Goal: Task Accomplishment & Management: Use online tool/utility

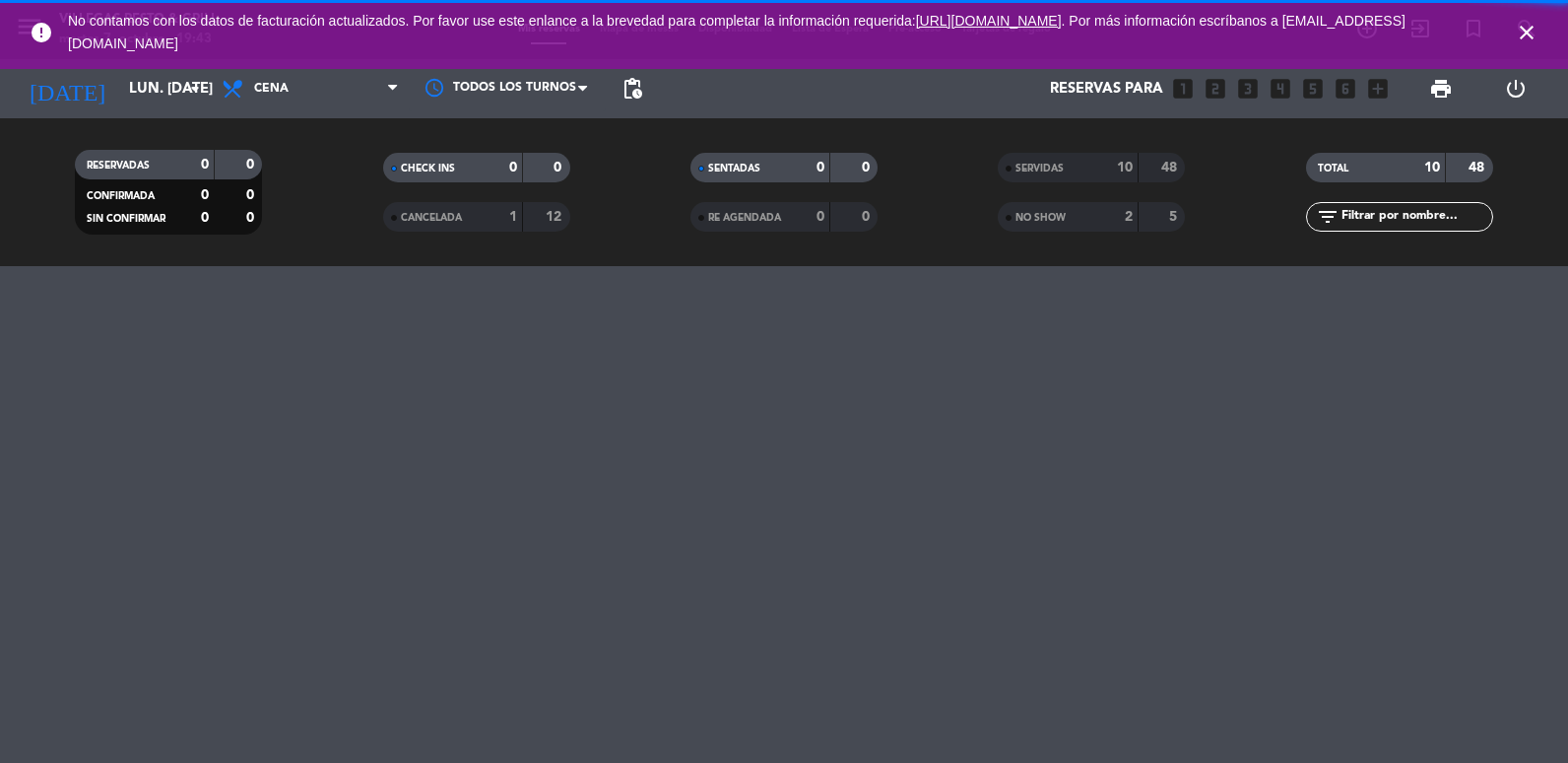
click at [1533, 31] on icon "close" at bounding box center [1527, 33] width 24 height 24
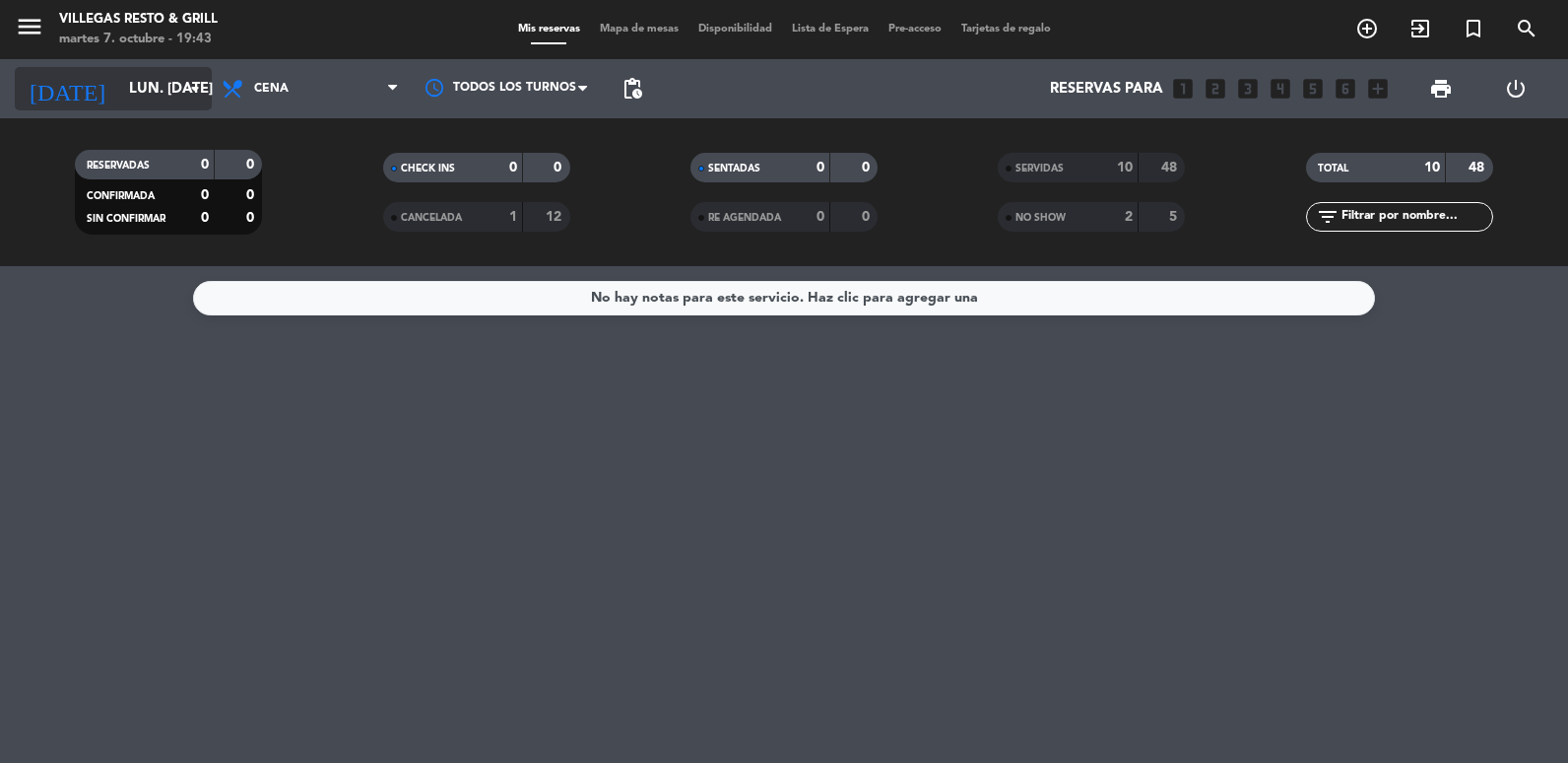
click at [163, 79] on input "lun. 6 oct." at bounding box center [214, 88] width 189 height 37
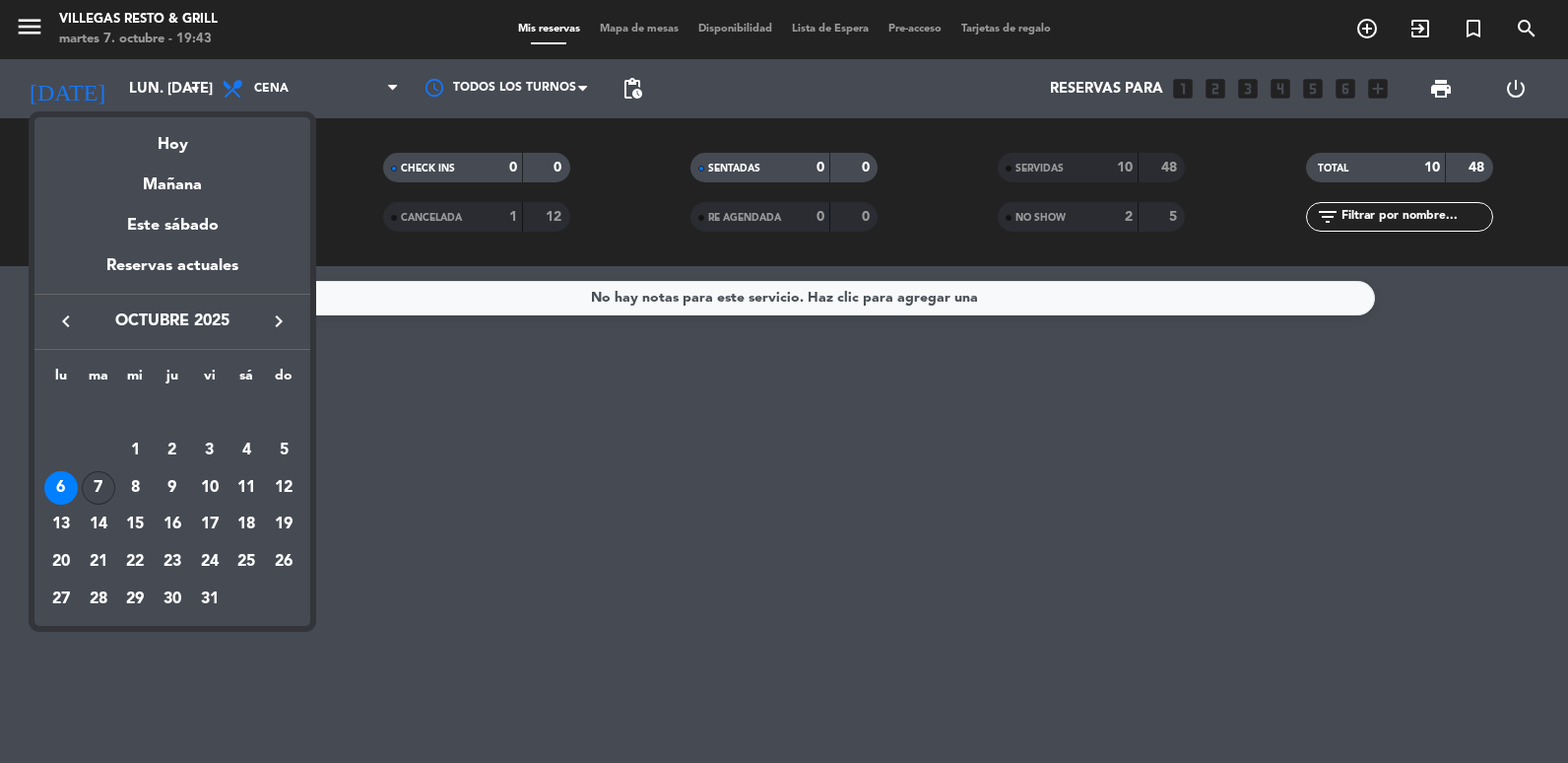
click at [90, 482] on div "7" at bounding box center [98, 488] width 34 height 34
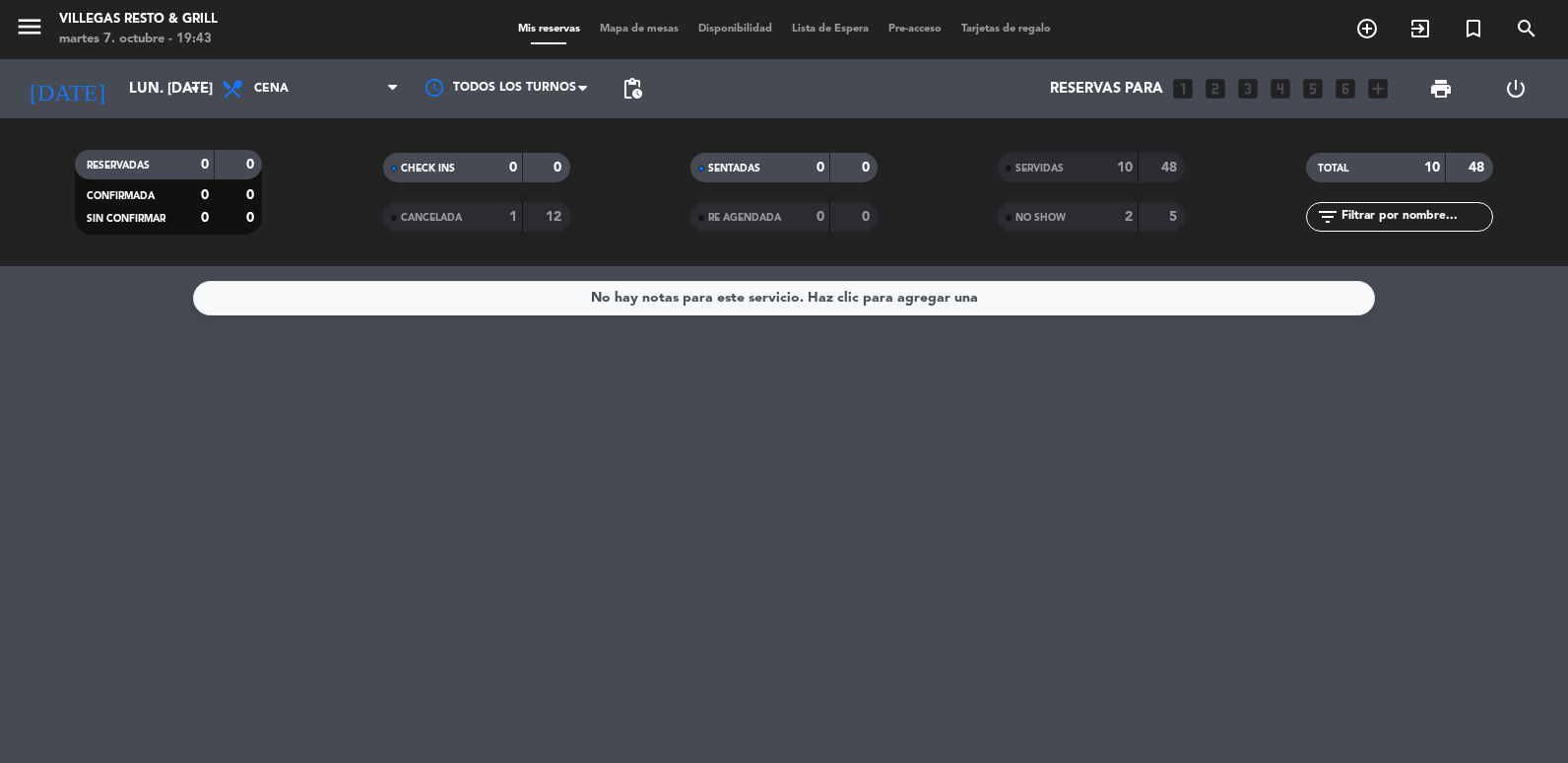
type input "[DATE] oct."
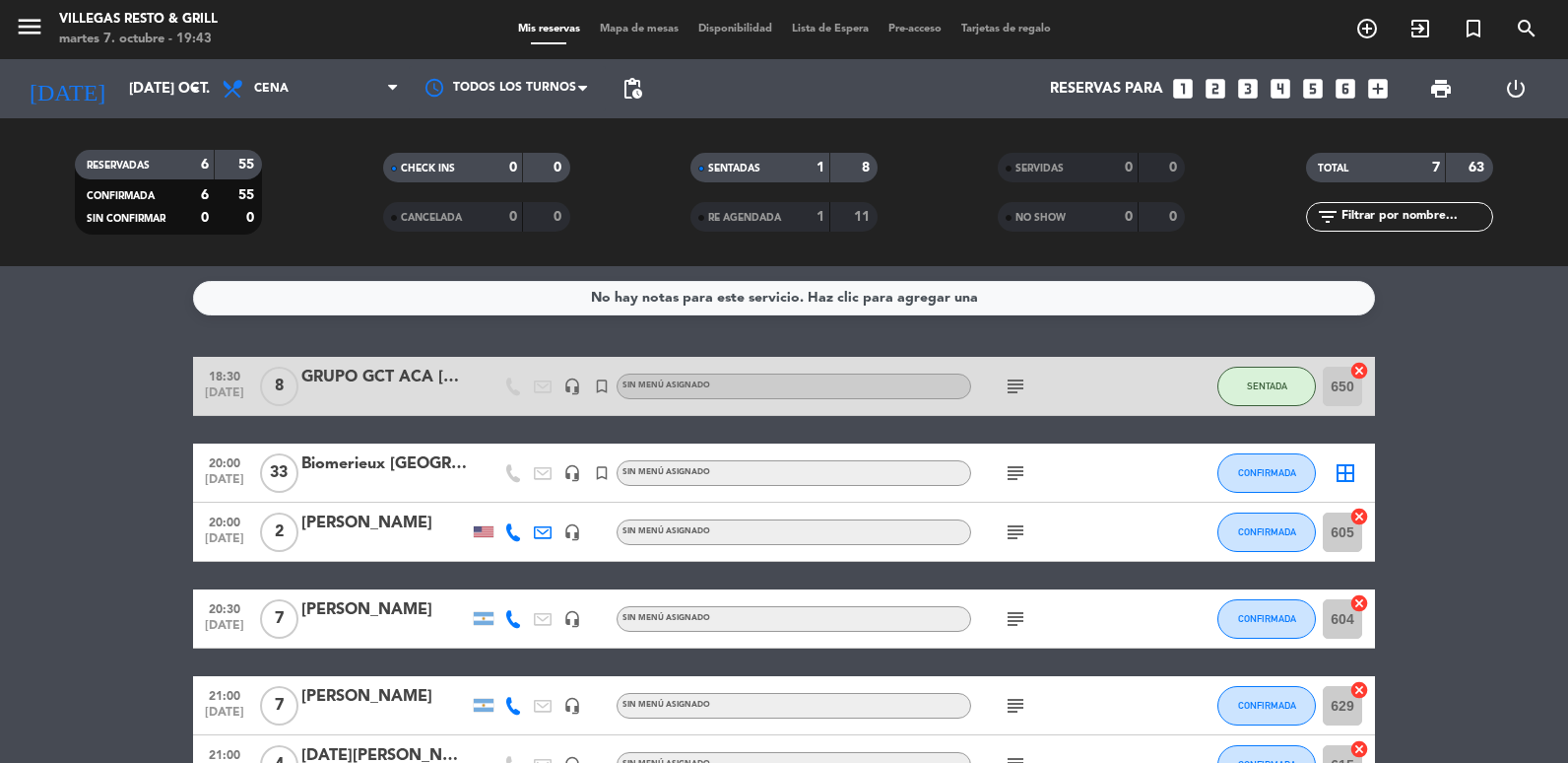
scroll to position [189, 0]
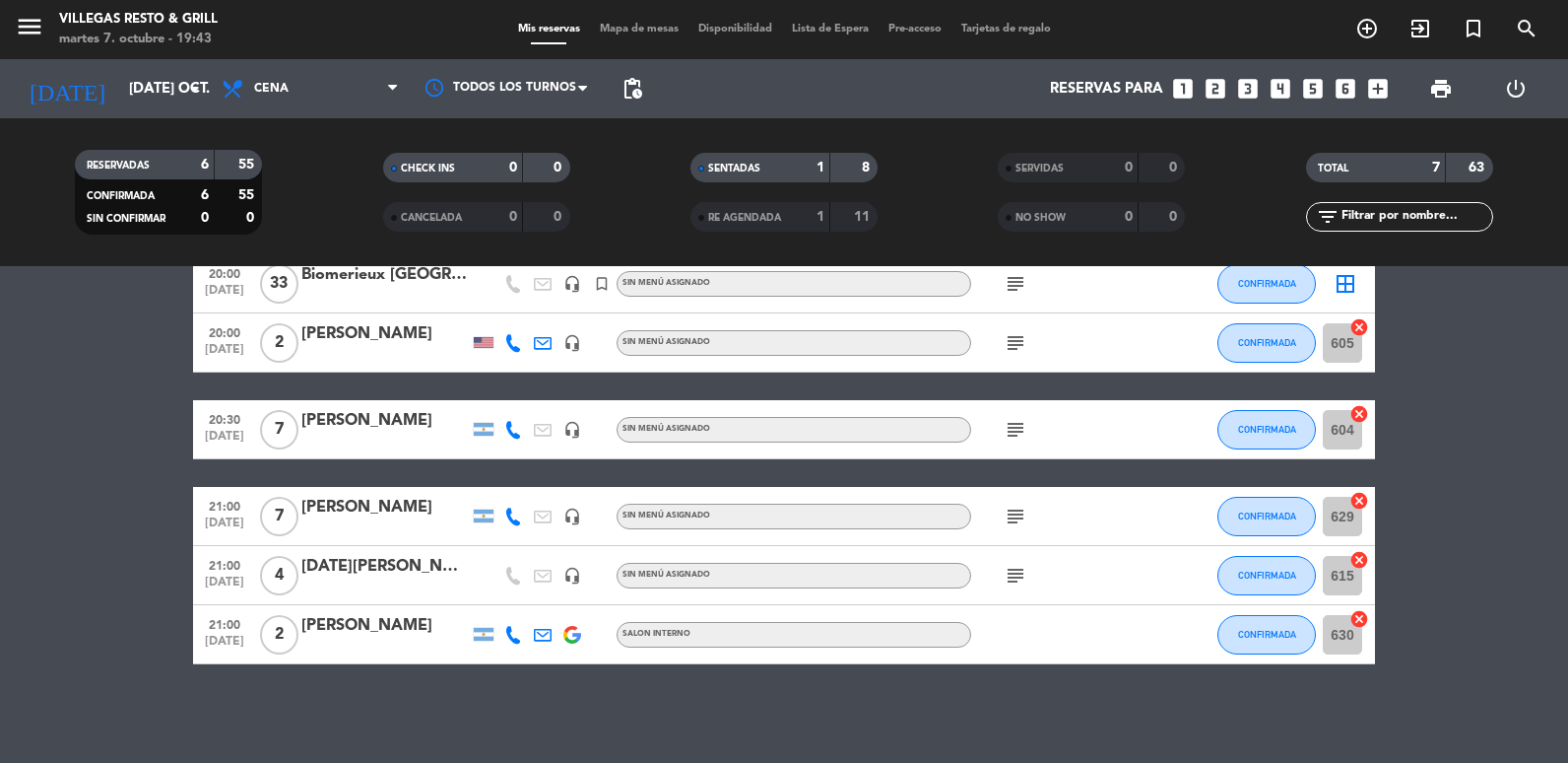
click at [626, 27] on span "Mapa de mesas" at bounding box center [639, 29] width 98 height 11
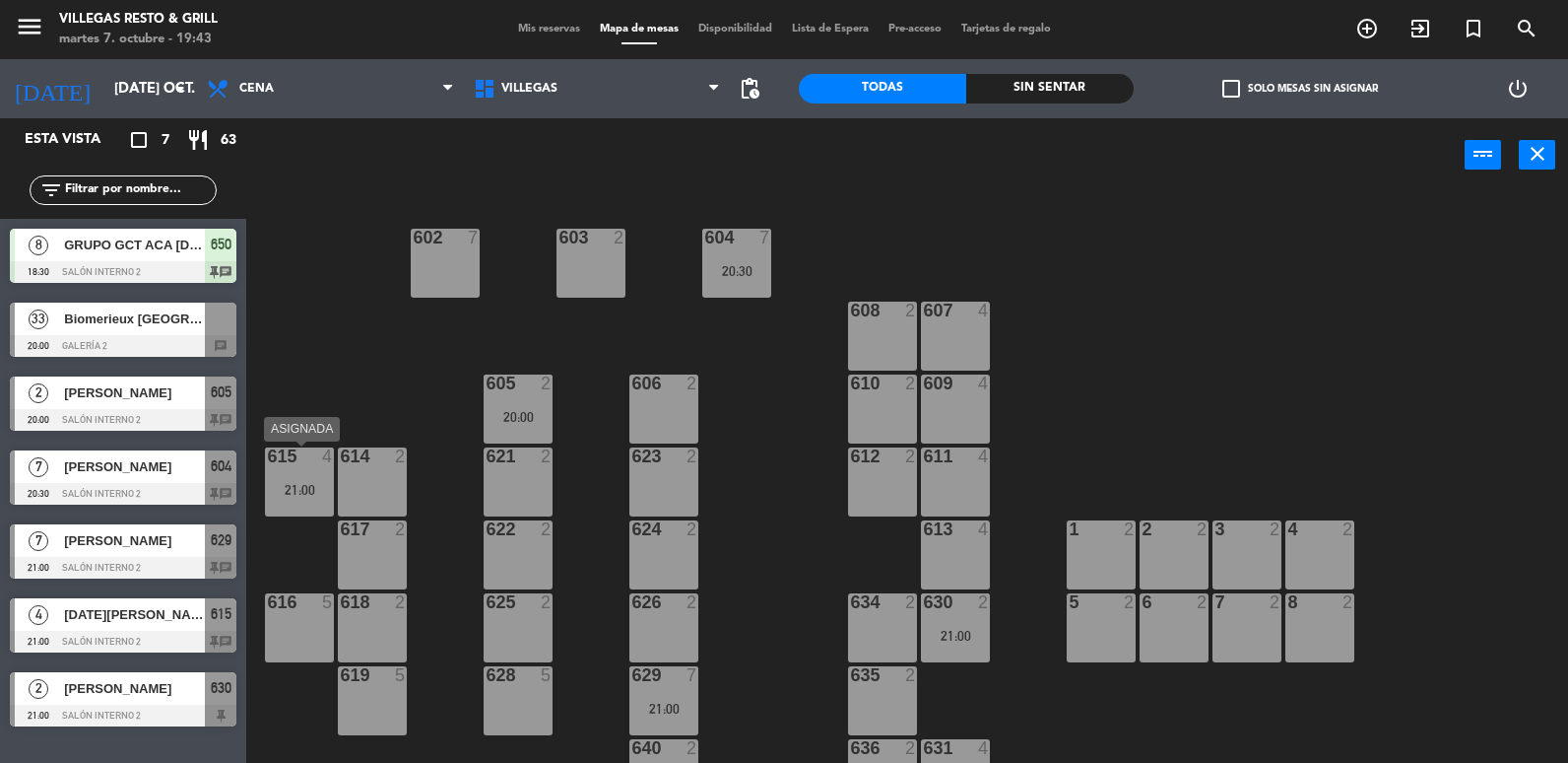
click at [298, 474] on div "615 4 21:00" at bounding box center [299, 481] width 69 height 69
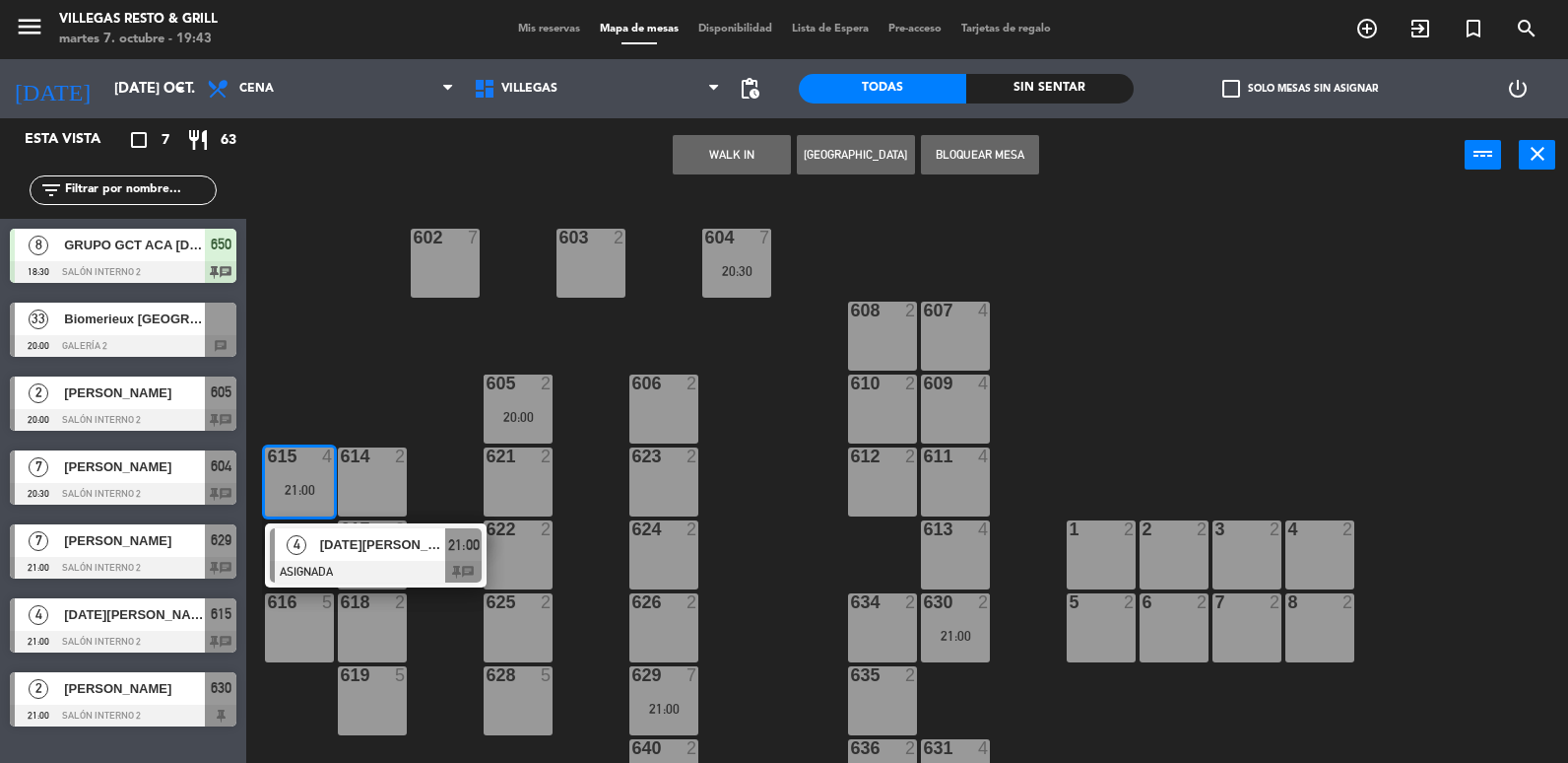
scroll to position [627, 0]
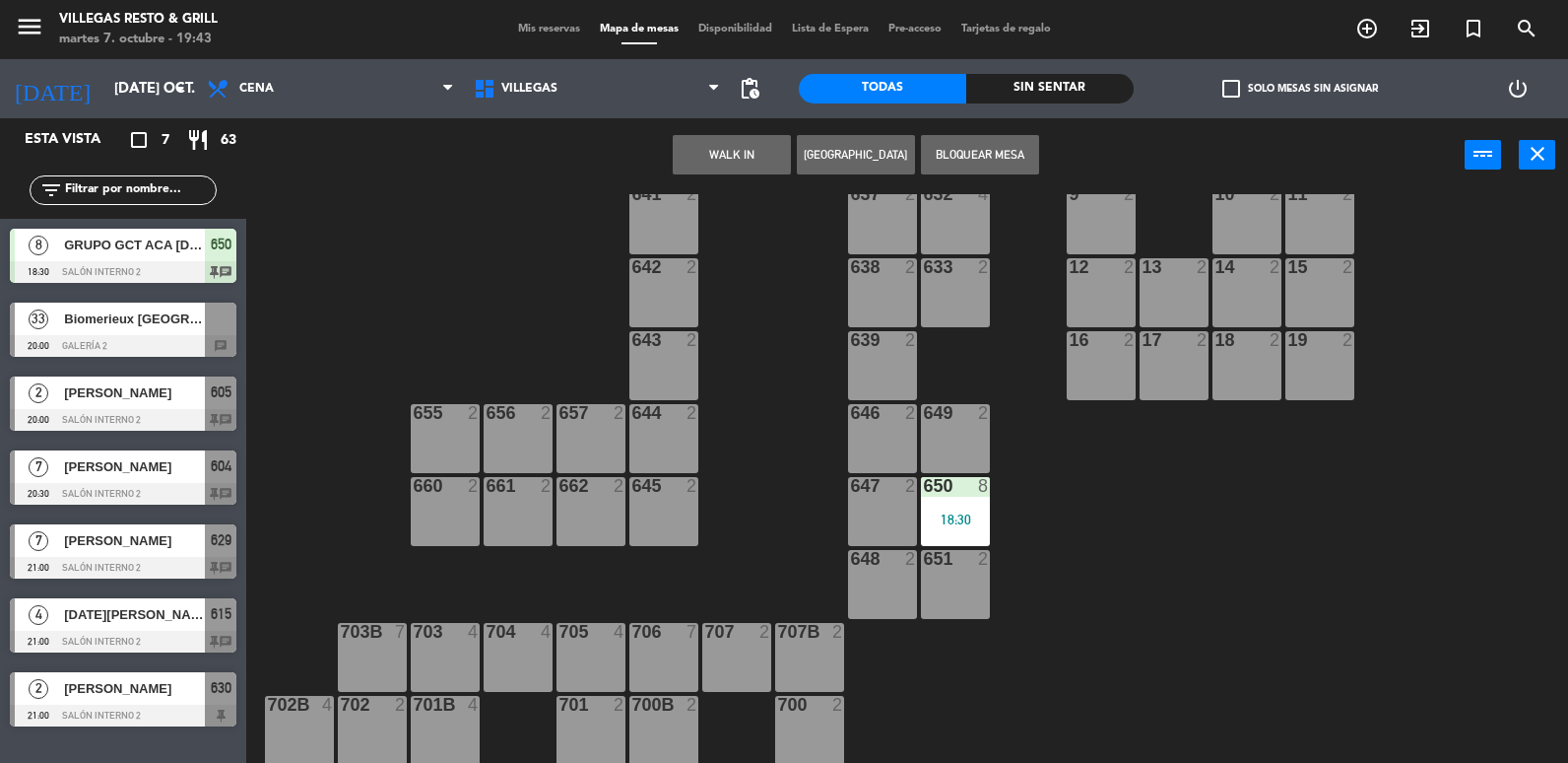
click at [836, 724] on div "700 2" at bounding box center [809, 729] width 69 height 69
click at [772, 148] on button "Mover" at bounding box center [793, 155] width 118 height 40
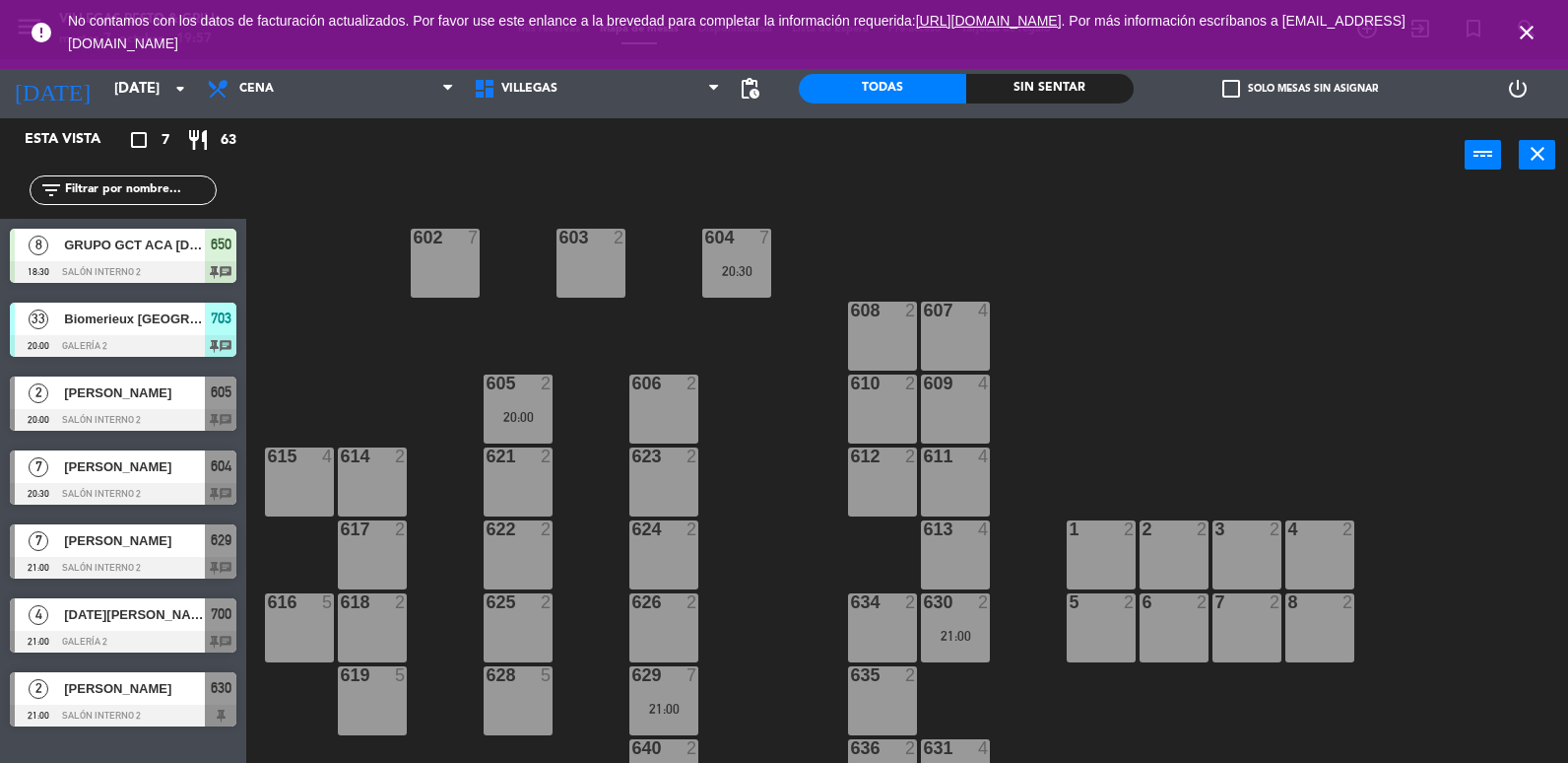
click at [138, 352] on div at bounding box center [123, 346] width 226 height 22
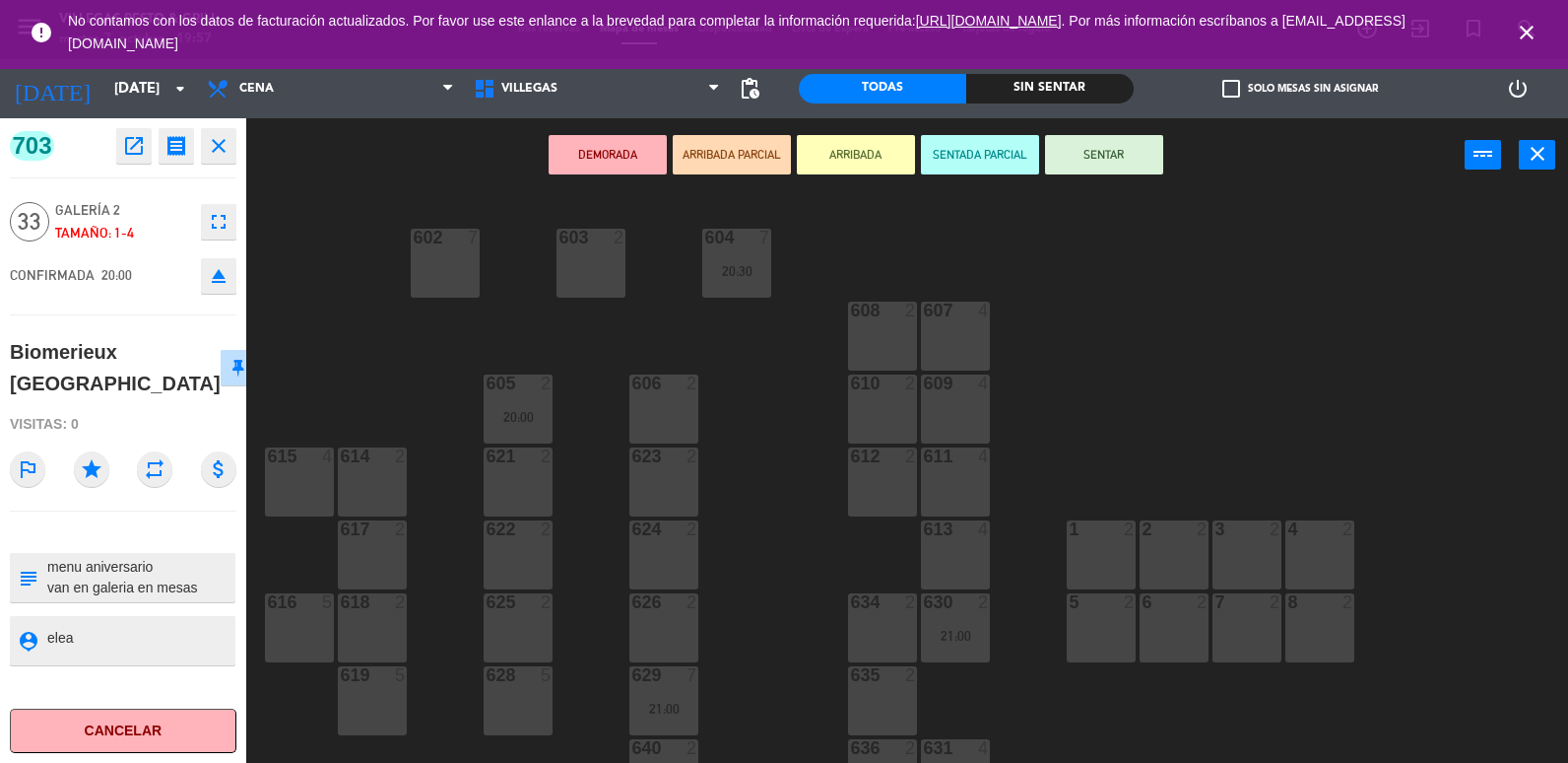
click at [442, 398] on div "602 7 603 2 604 7 20:30 608 2 607 4 605 2 20:00 606 2 610 2 609 4 621 2 623 2 6…" at bounding box center [915, 479] width 1306 height 570
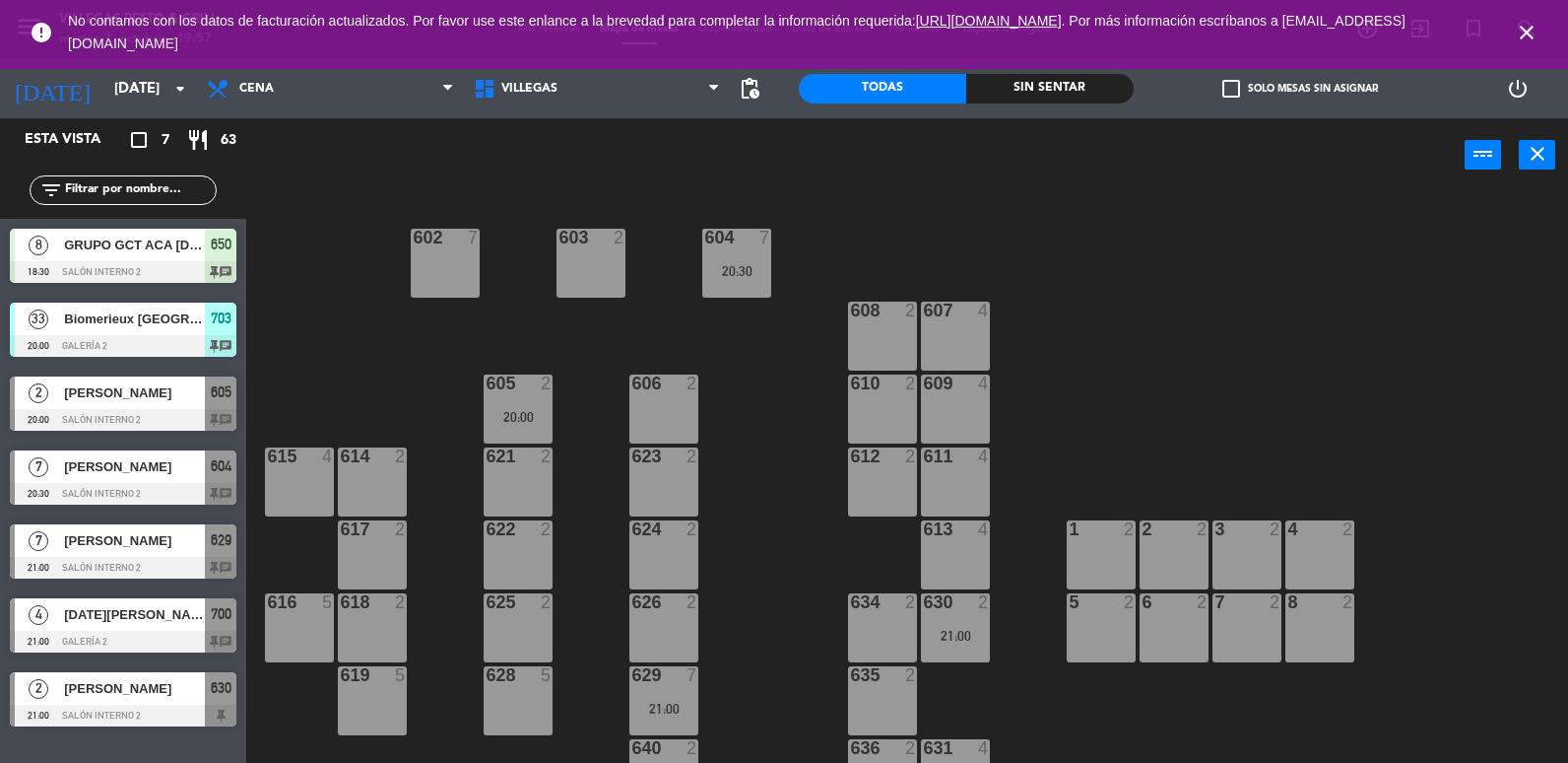
click at [197, 398] on span "Divya Chundamala" at bounding box center [134, 392] width 141 height 21
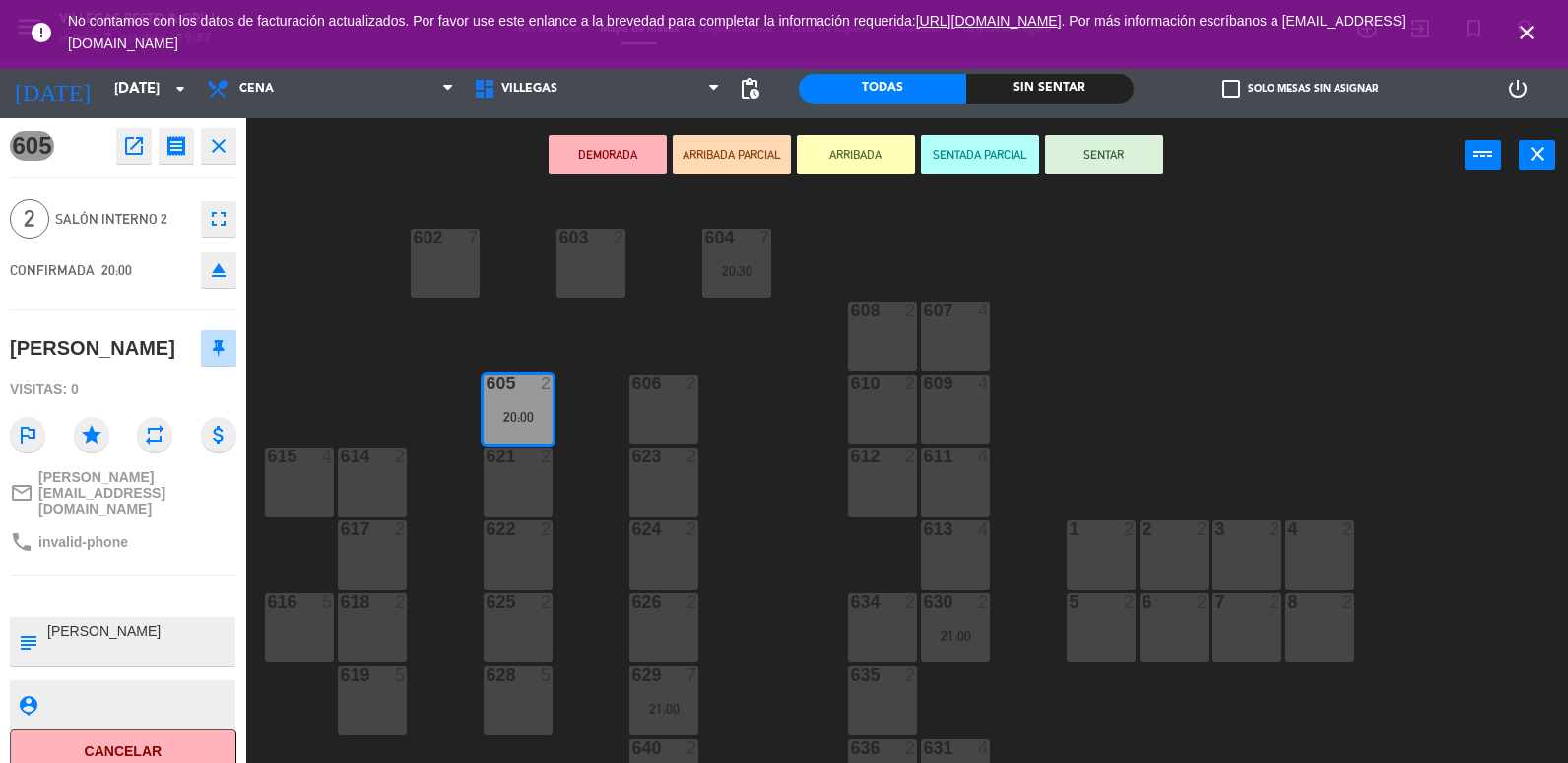
click at [357, 557] on div "617 2" at bounding box center [371, 554] width 69 height 69
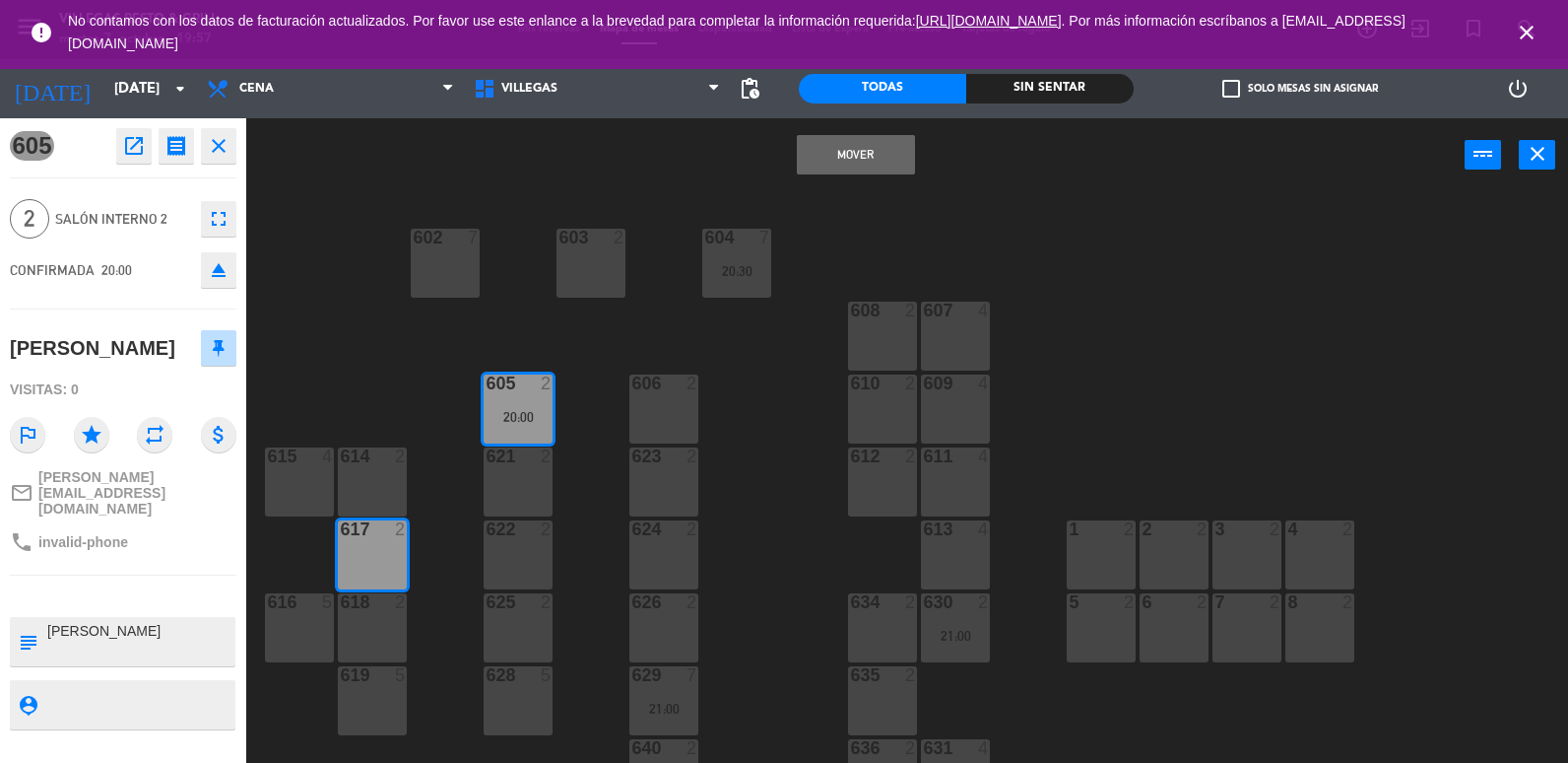
click at [840, 150] on button "Mover" at bounding box center [855, 155] width 118 height 40
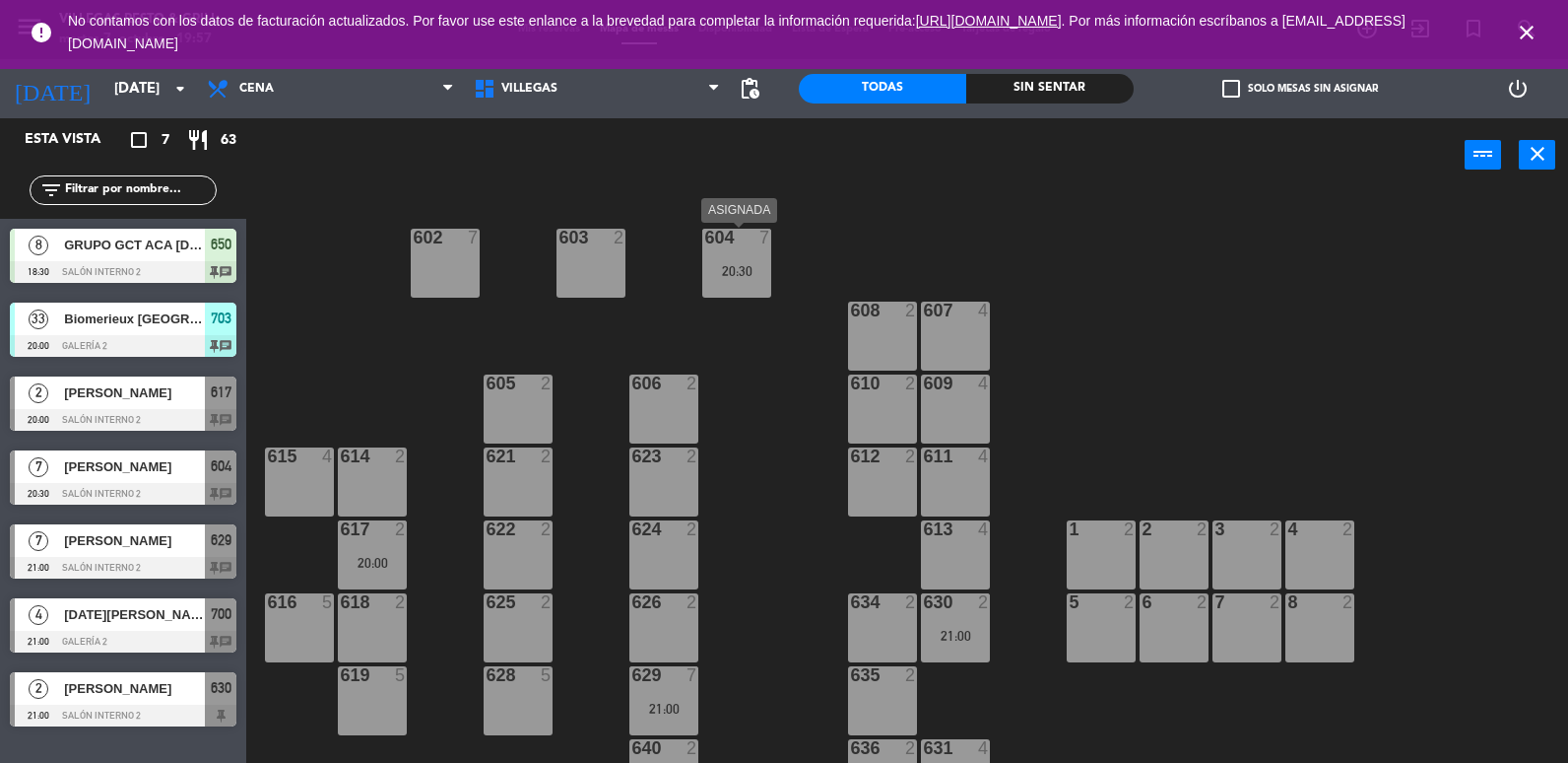
click at [746, 244] on div at bounding box center [737, 237] width 33 height 18
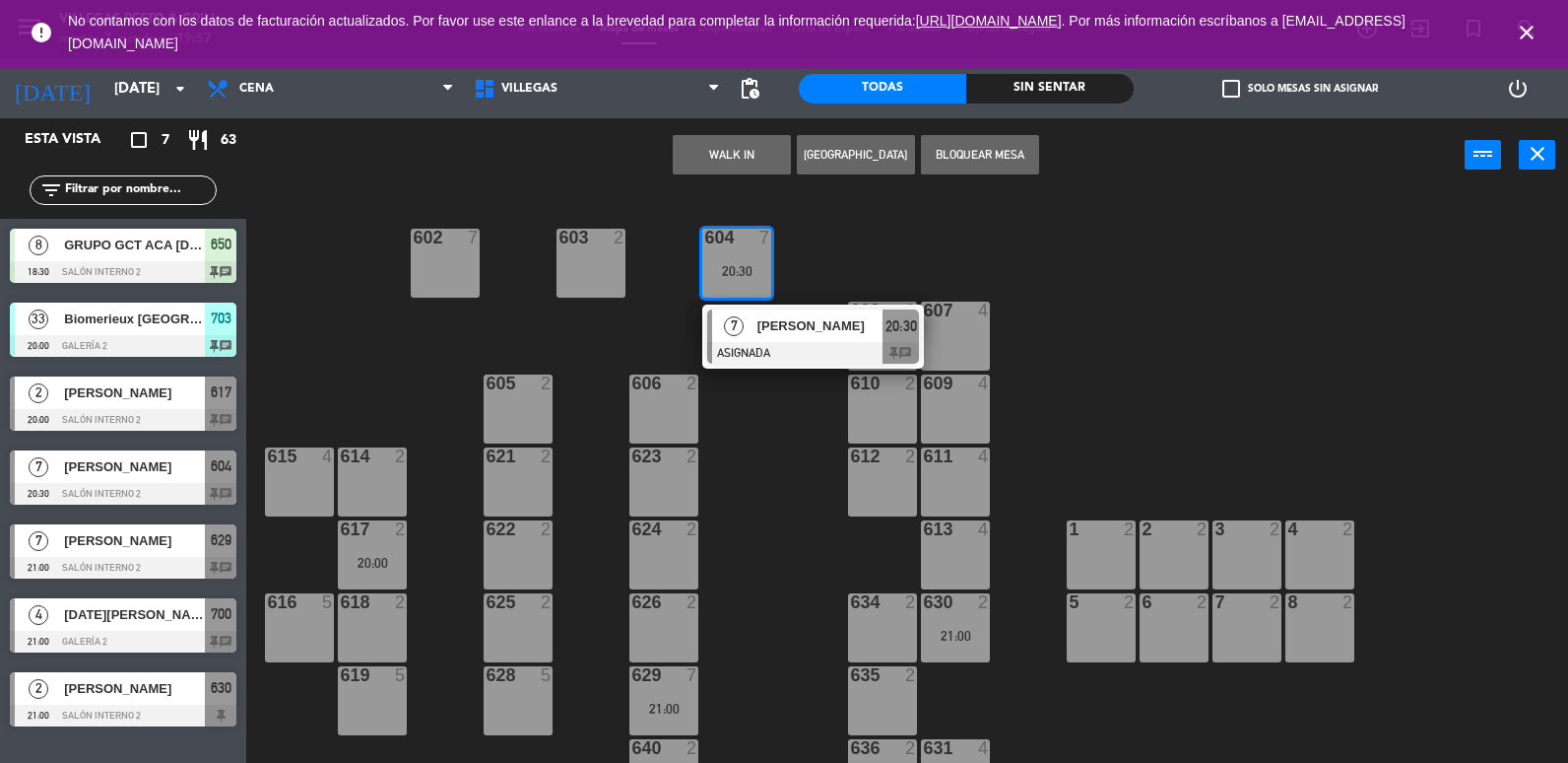
click at [761, 330] on div "7 yanina maggiorini ASIGNADA 20:30 chat" at bounding box center [812, 337] width 251 height 64
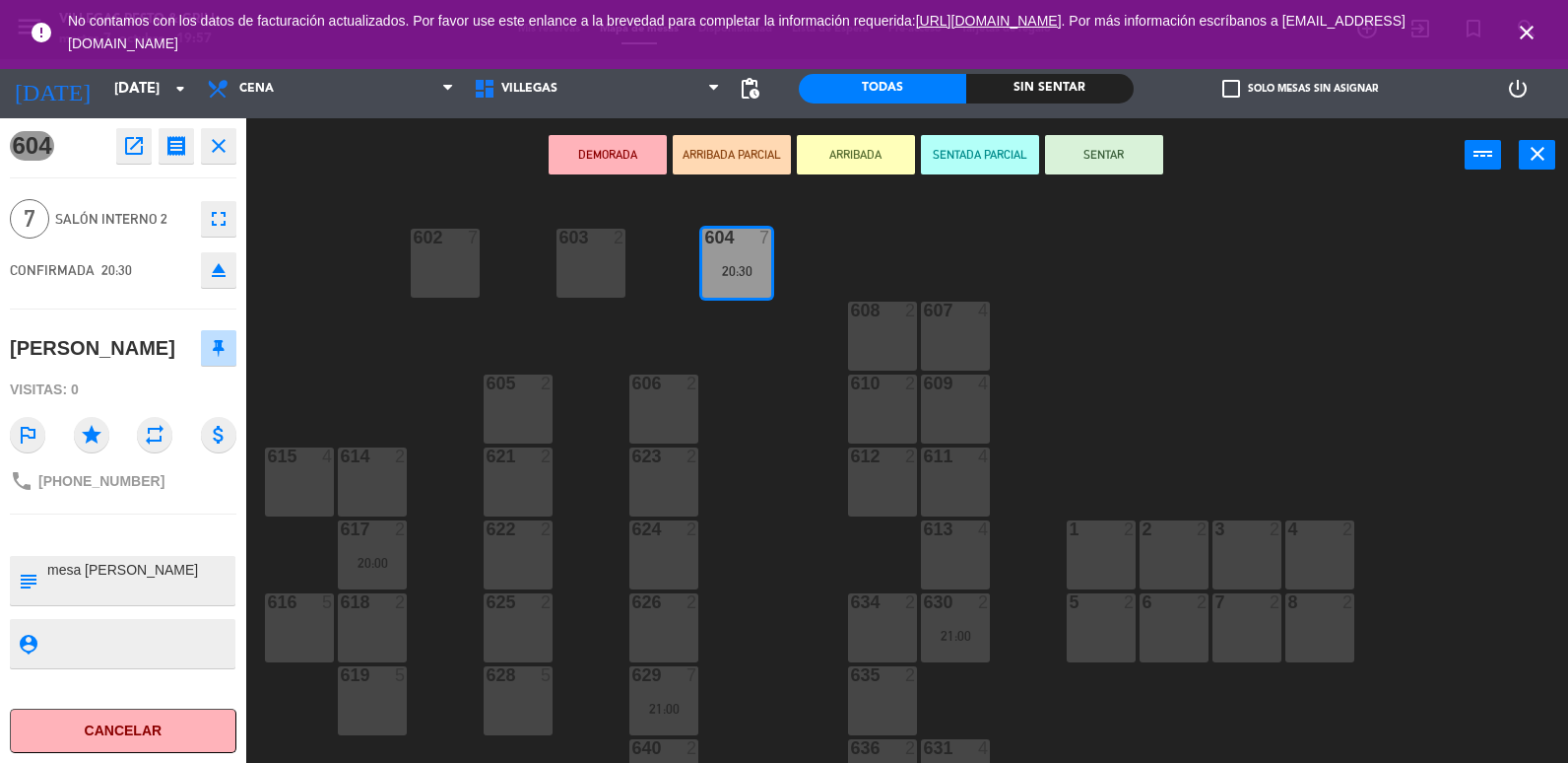
click at [433, 380] on div "602 7 603 2 604 7 20:30 608 2 607 4 605 2 606 2 610 2 609 4 621 2 623 2 614 2 6…" at bounding box center [915, 479] width 1306 height 570
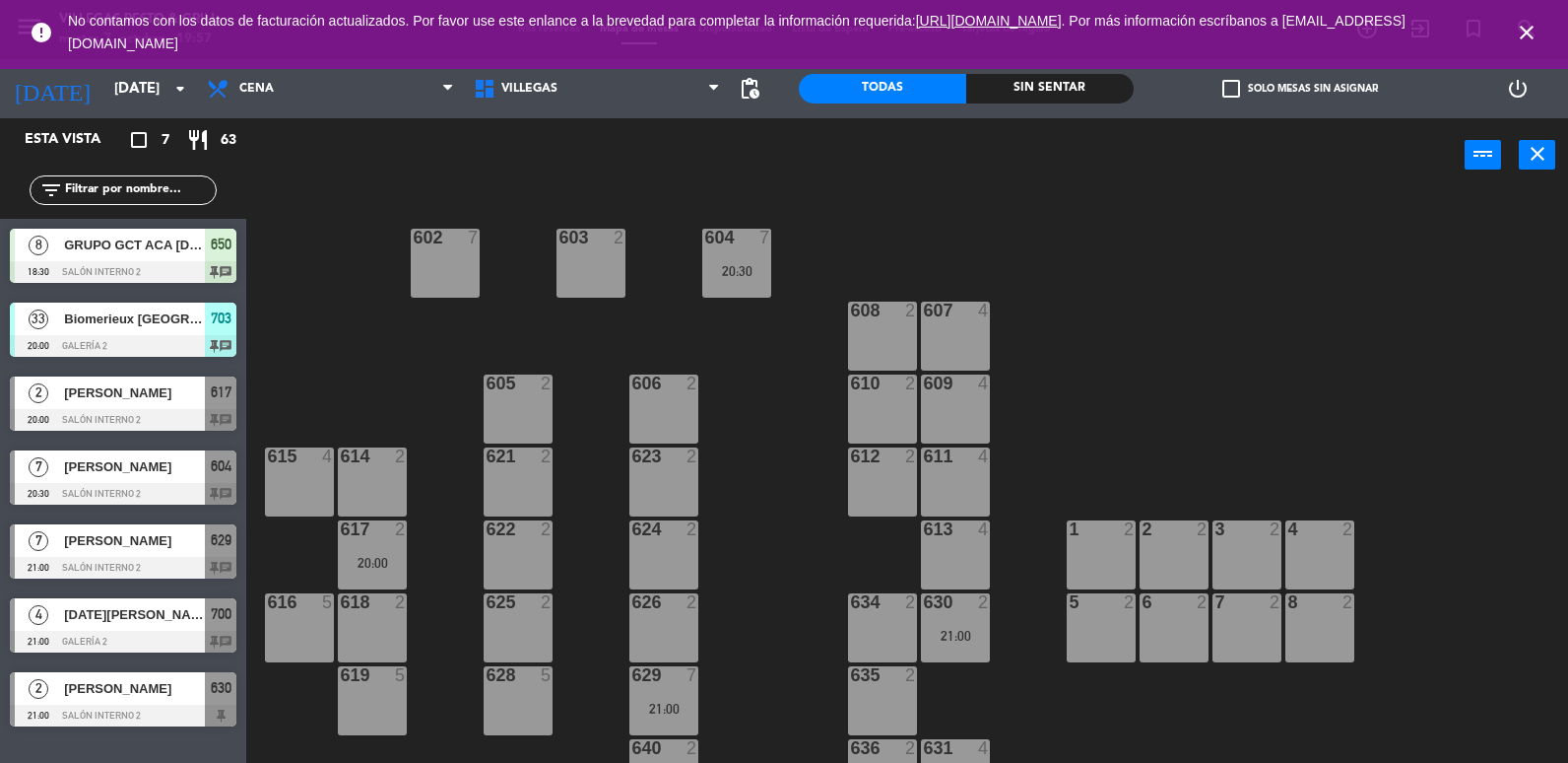
click at [676, 692] on div "629 7 21:00" at bounding box center [663, 700] width 69 height 69
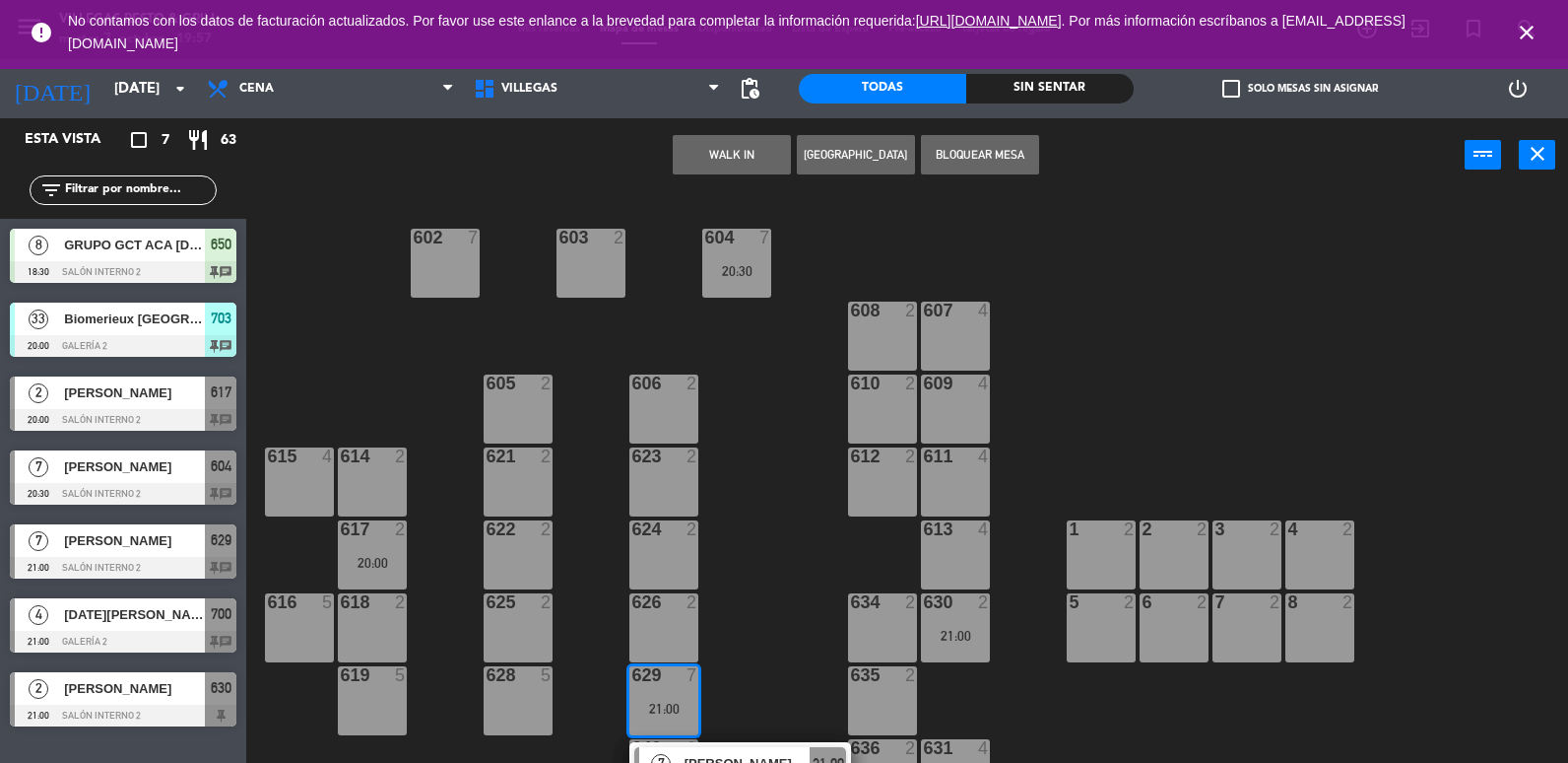
scroll to position [296, 0]
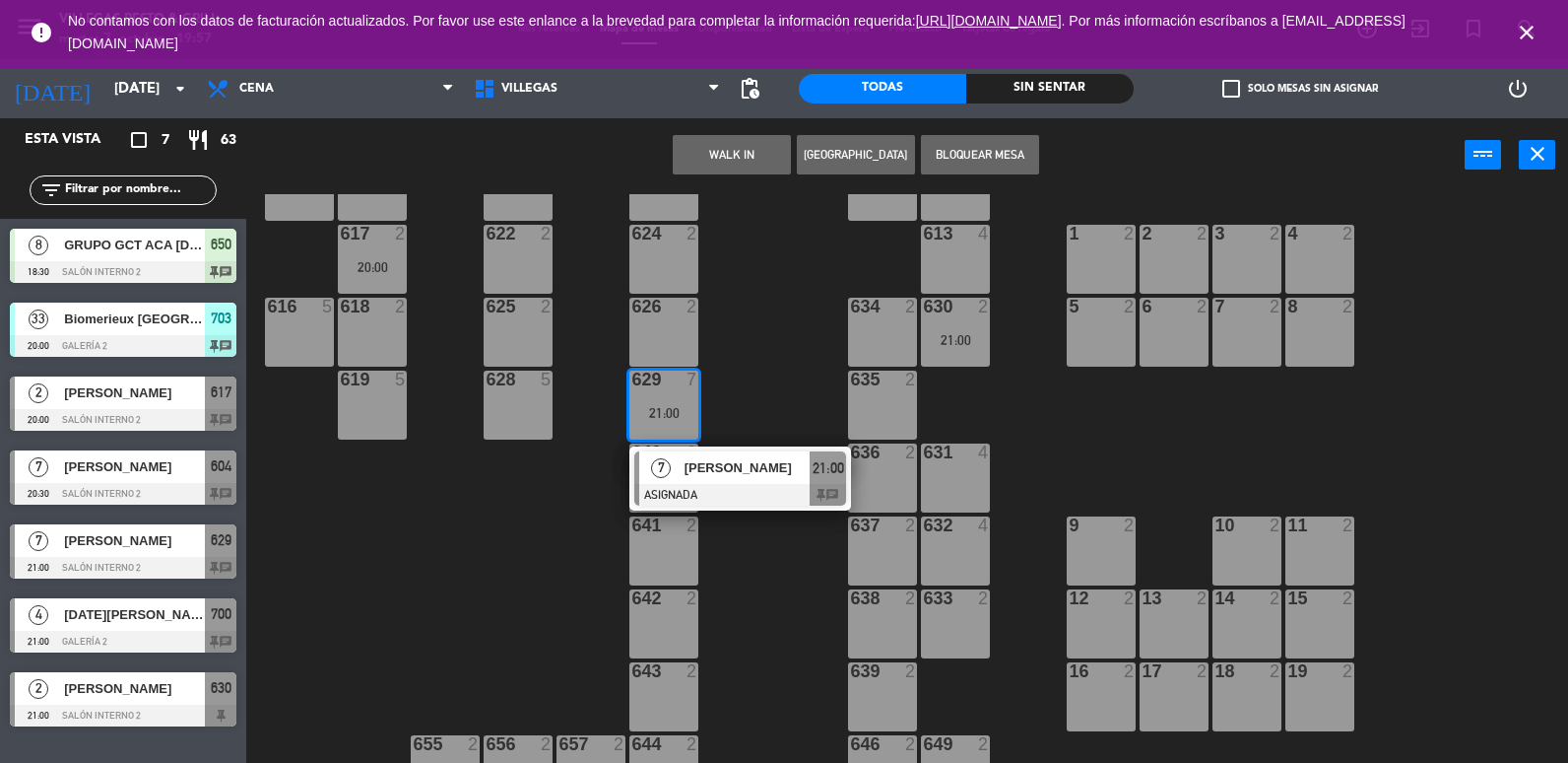
click at [777, 467] on span "[PERSON_NAME]" at bounding box center [747, 467] width 126 height 21
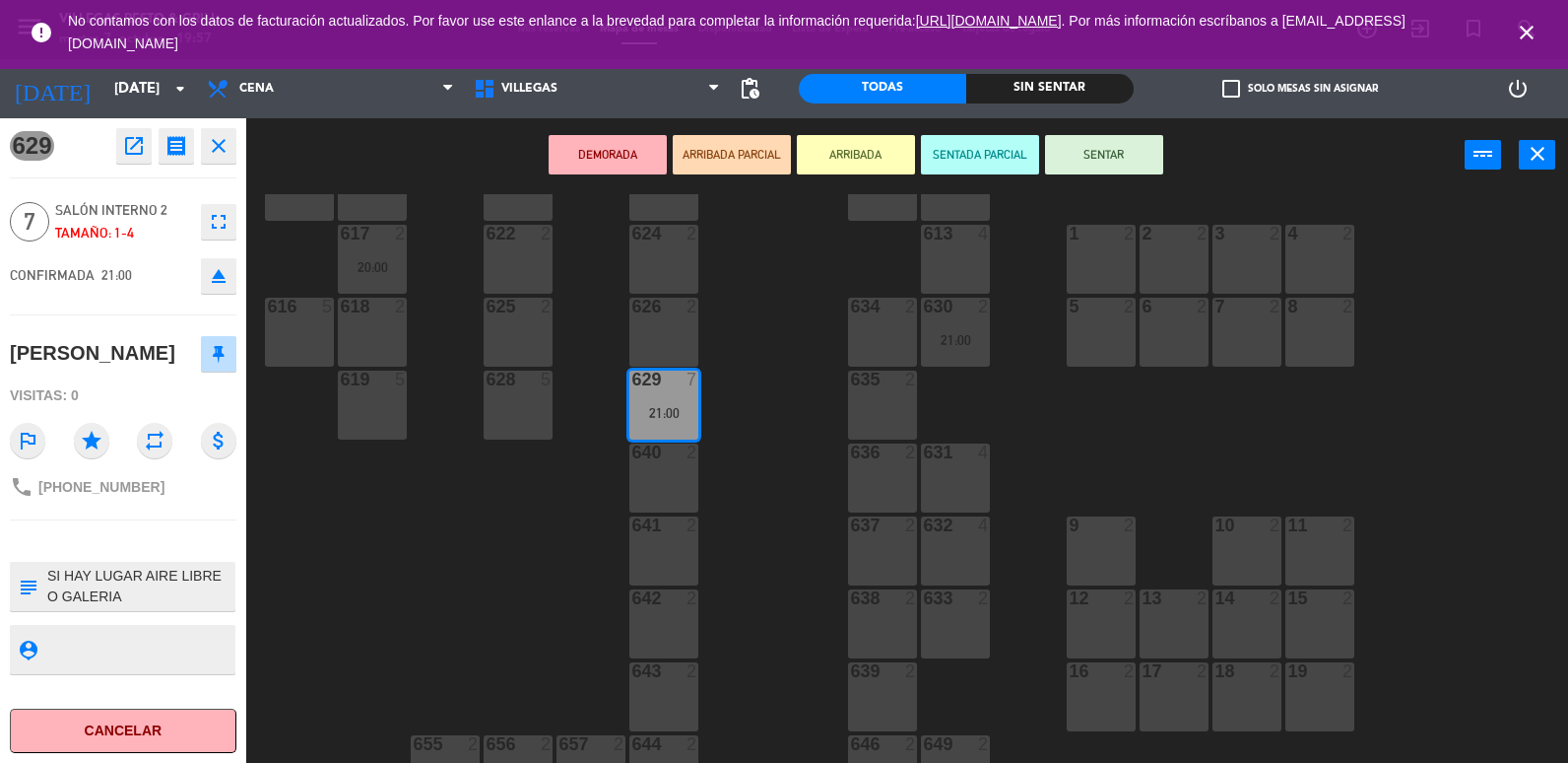
click at [199, 607] on textarea at bounding box center [139, 586] width 188 height 42
click at [446, 584] on div "602 7 603 2 604 7 20:30 608 2 607 4 605 2 606 2 610 2 609 4 621 2 623 2 614 2 6…" at bounding box center [915, 479] width 1306 height 570
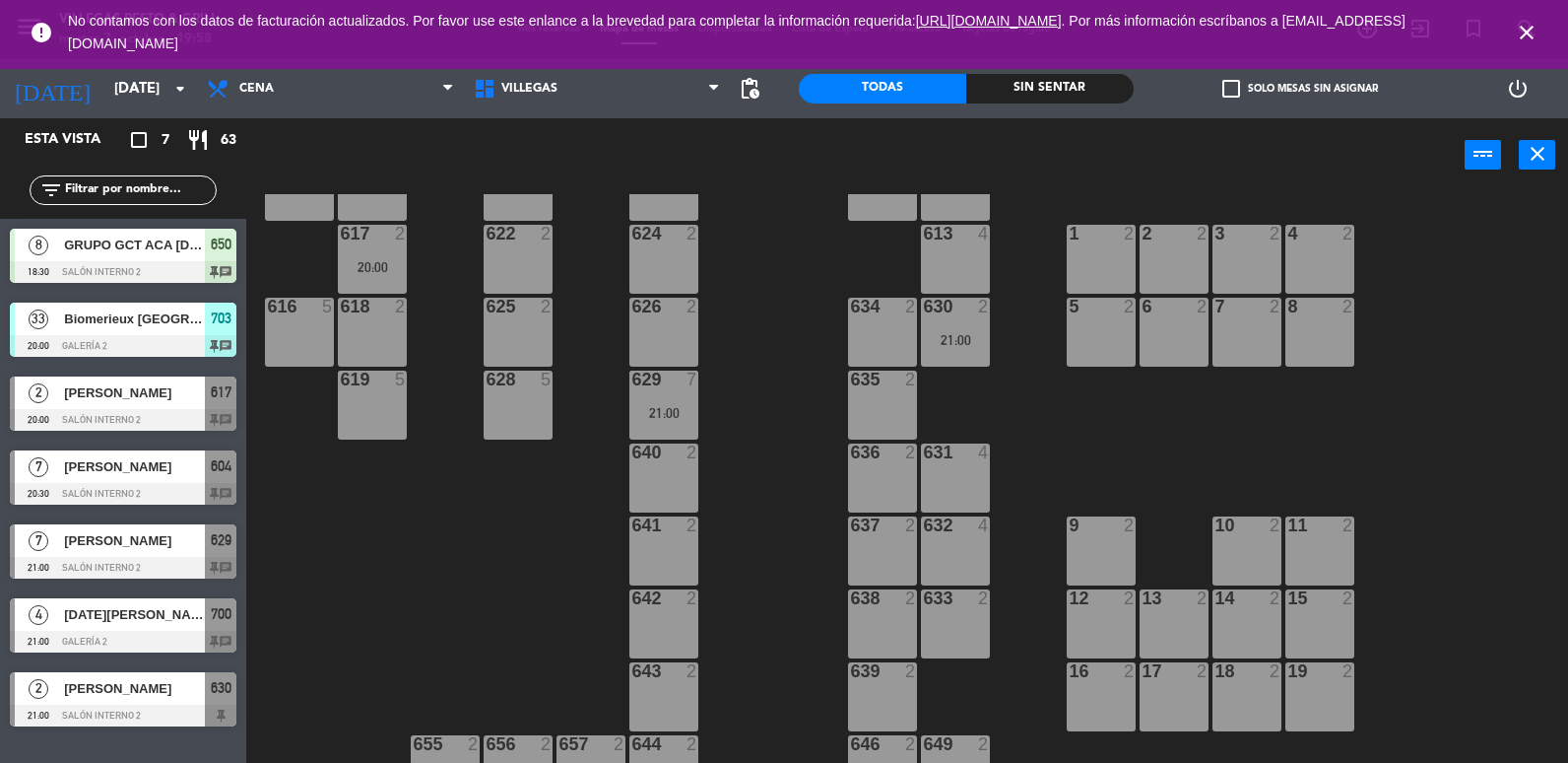
click at [968, 347] on div "21:00" at bounding box center [954, 340] width 69 height 14
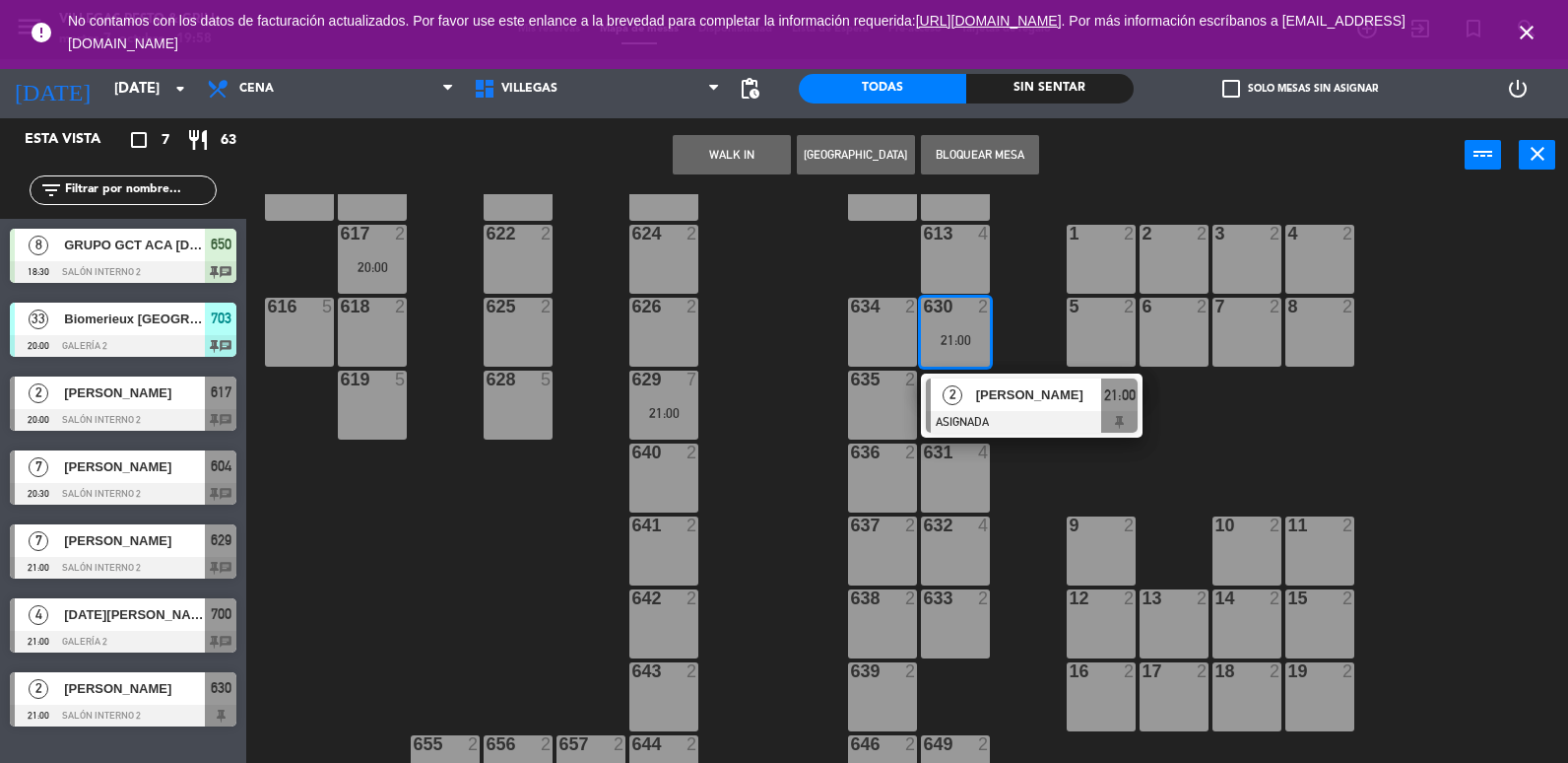
click at [945, 617] on div "633 2" at bounding box center [954, 623] width 69 height 69
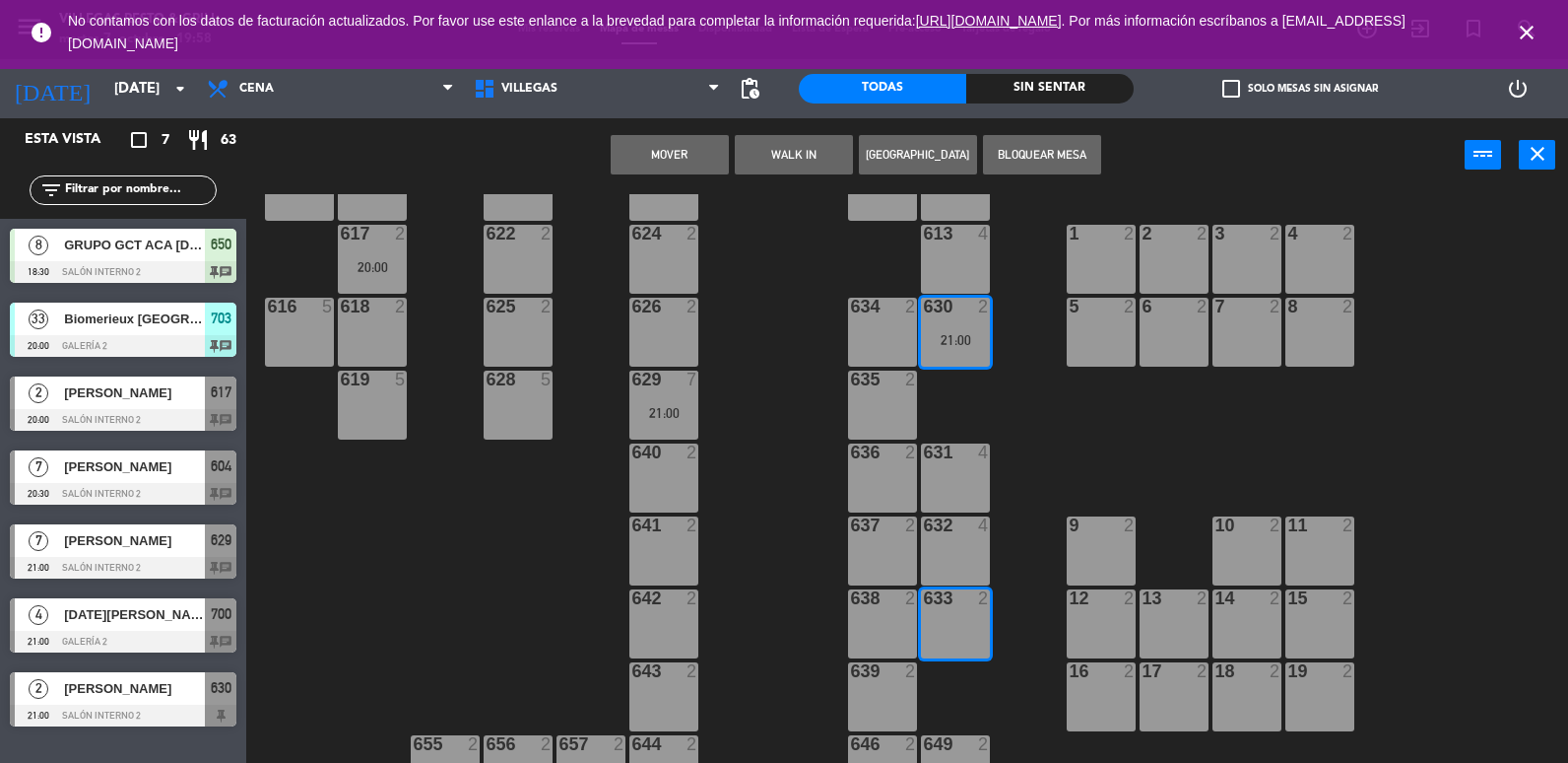
click at [698, 160] on button "Mover" at bounding box center [669, 155] width 118 height 40
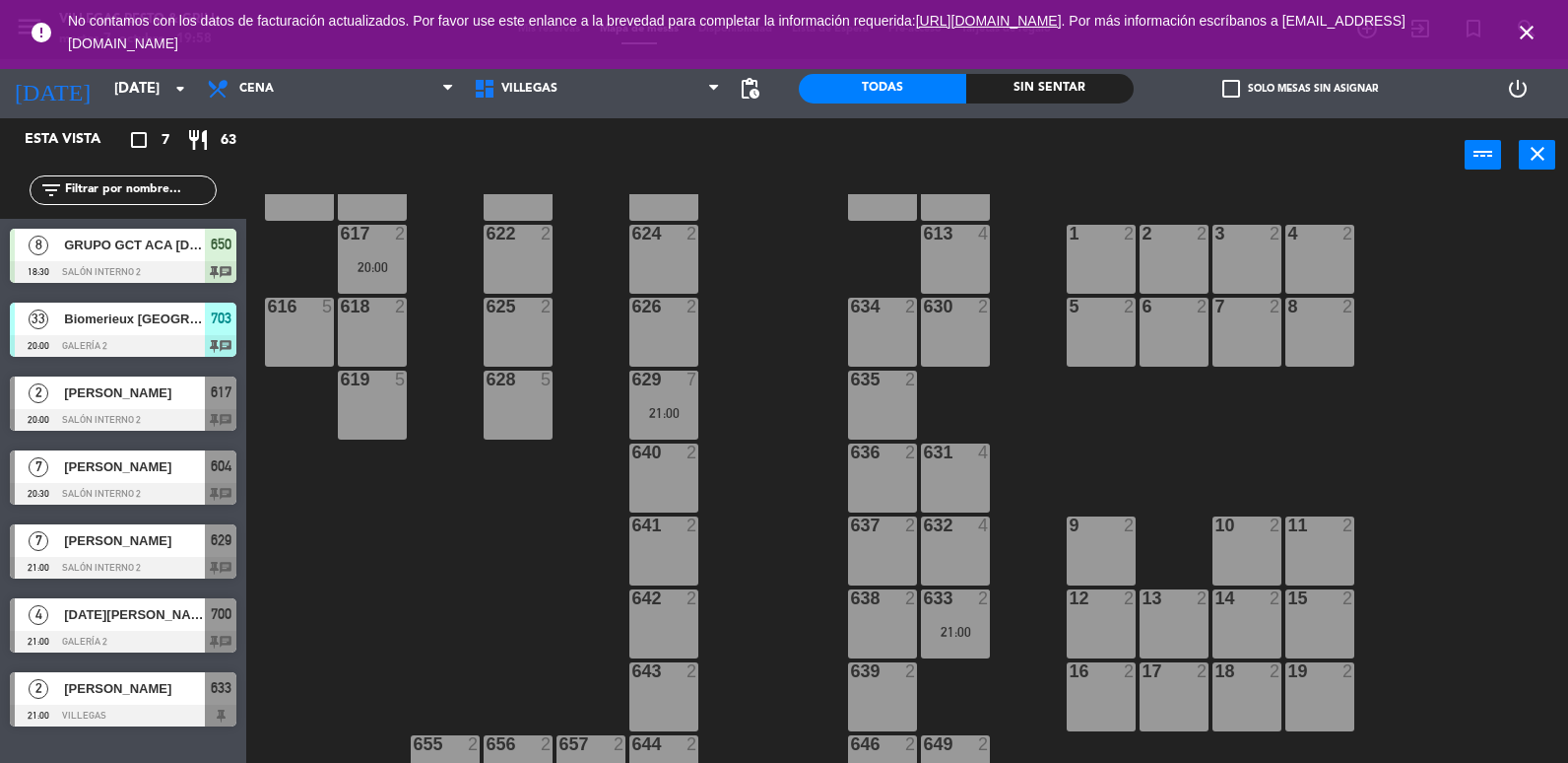
scroll to position [394, 0]
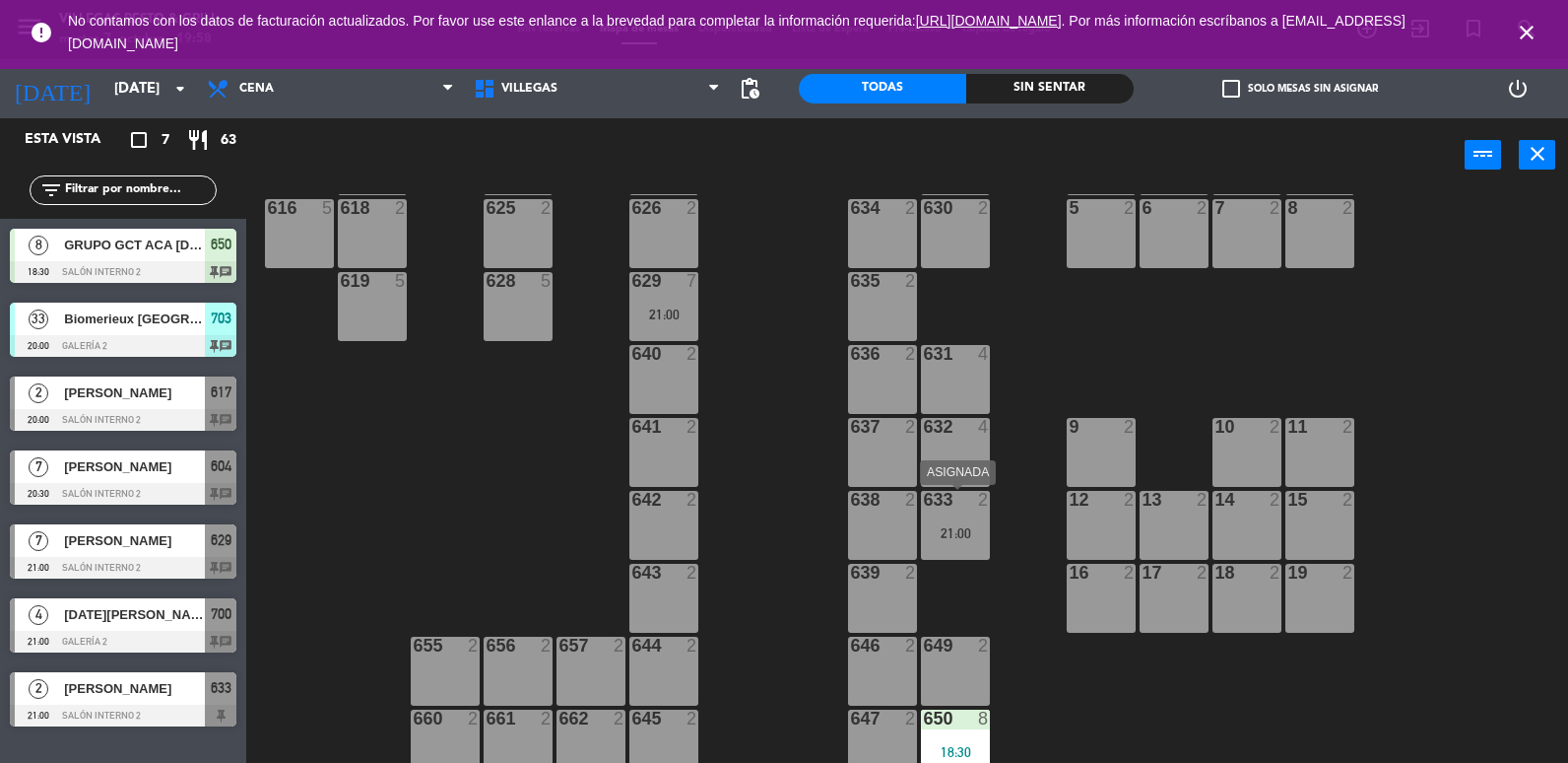
click at [955, 515] on div "633 2 21:00" at bounding box center [954, 525] width 69 height 69
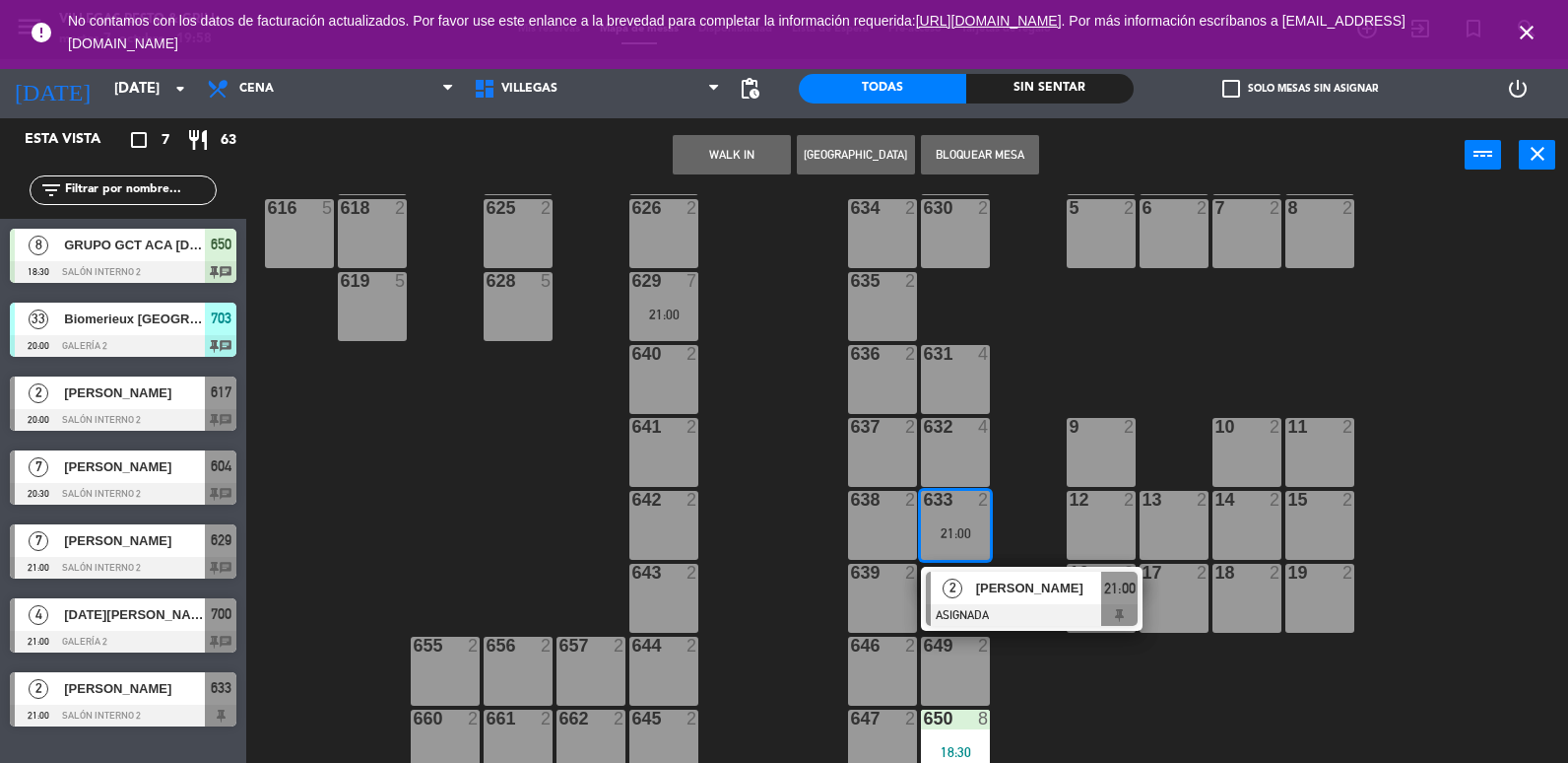
click at [1005, 587] on span "[PERSON_NAME]" at bounding box center [1039, 587] width 126 height 21
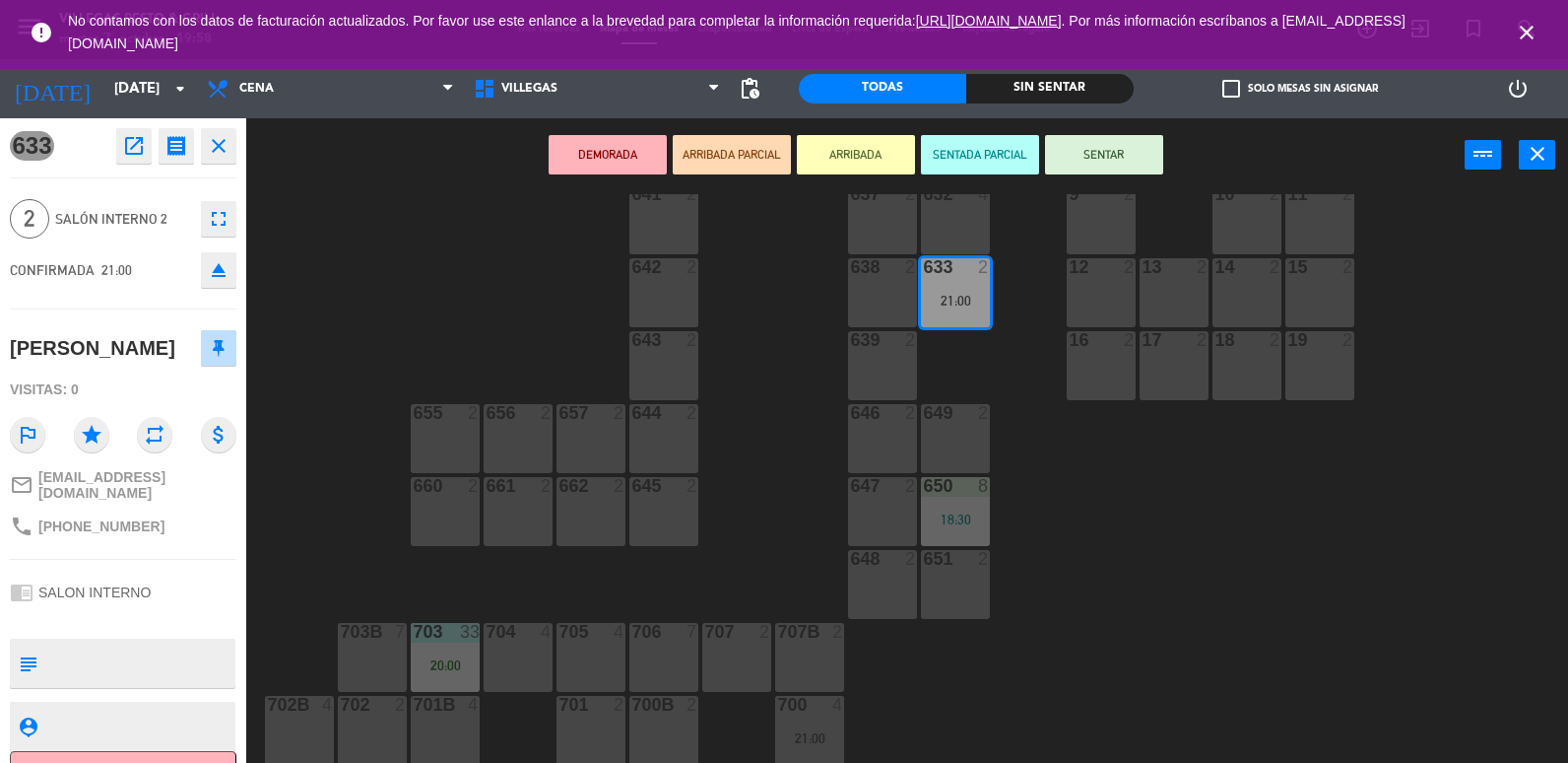
scroll to position [35, 0]
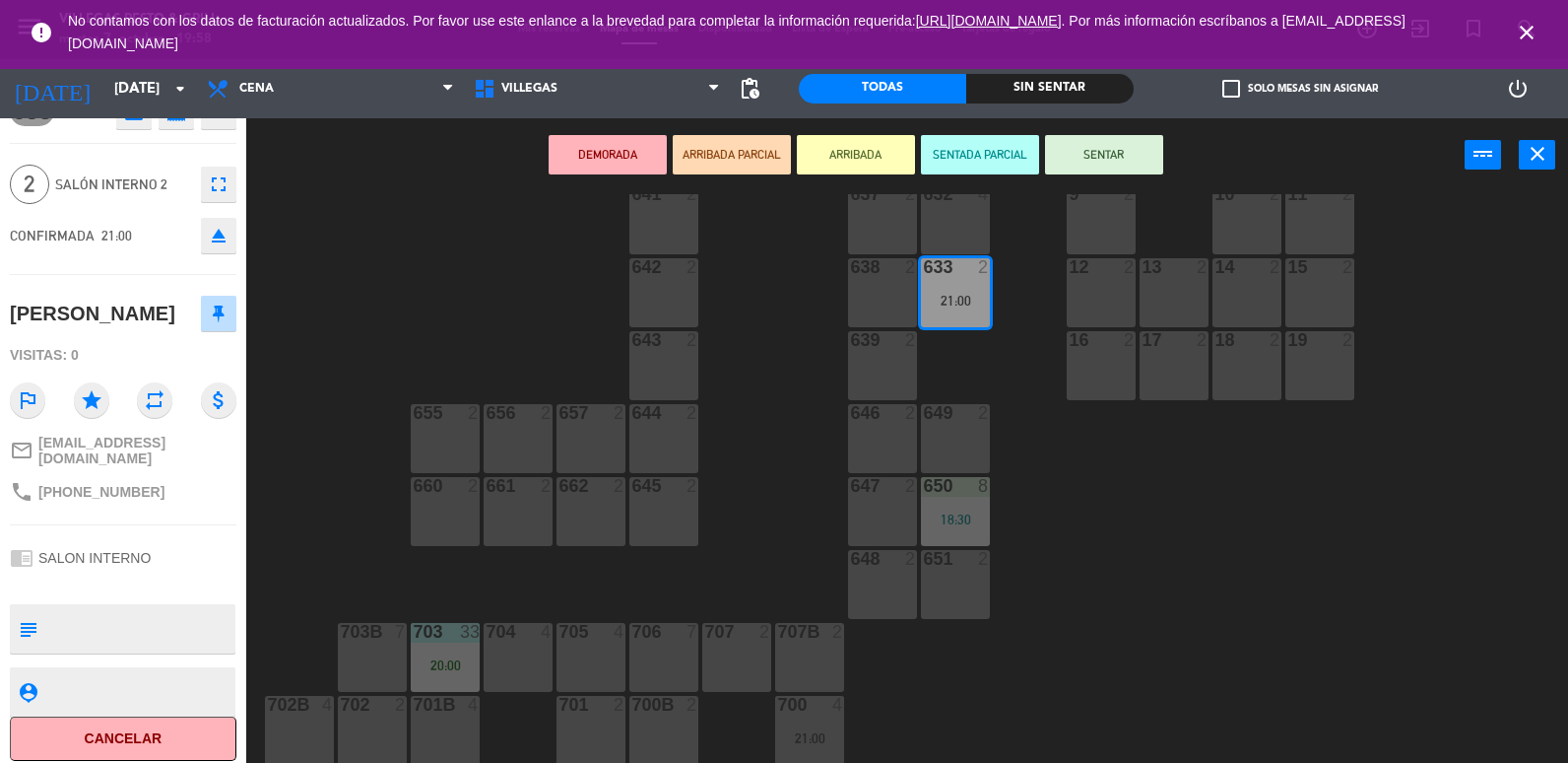
click at [348, 532] on div "602 7 603 2 604 7 20:30 608 2 607 4 605 2 606 2 610 2 609 4 621 2 623 2 614 2 6…" at bounding box center [915, 479] width 1306 height 570
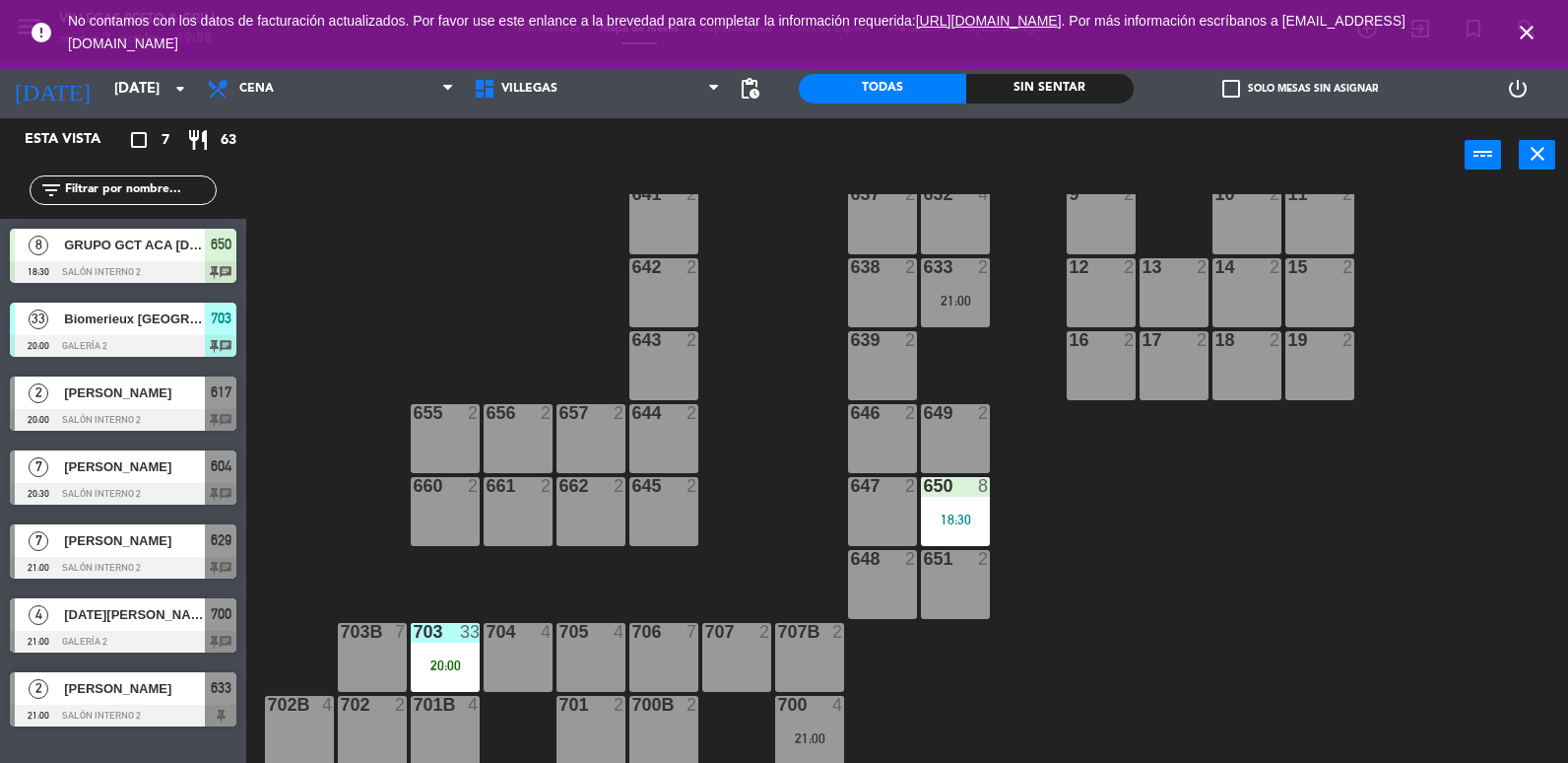
click at [806, 735] on div "21:00" at bounding box center [809, 738] width 69 height 14
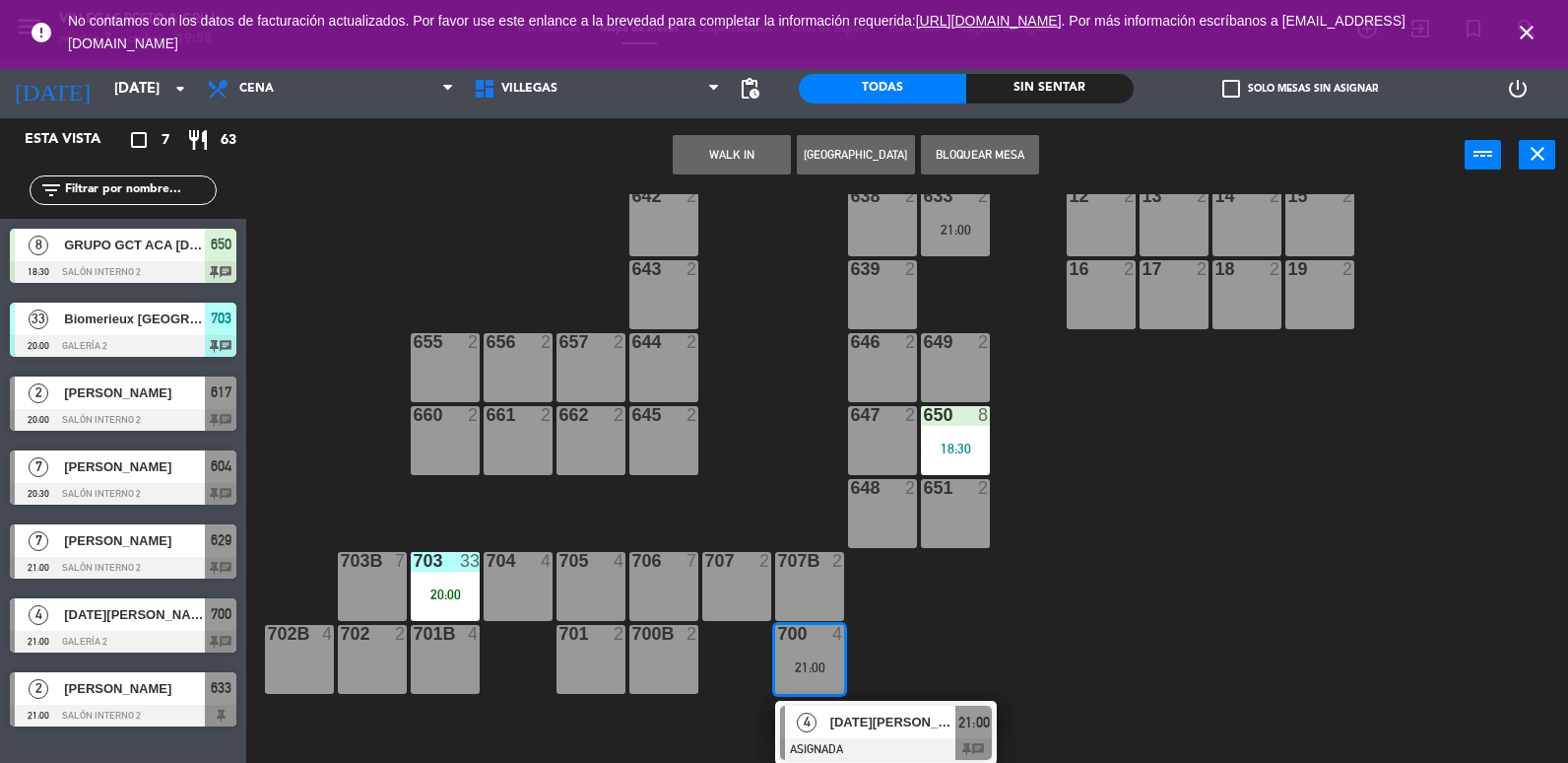
click at [810, 727] on span "4" at bounding box center [806, 722] width 20 height 20
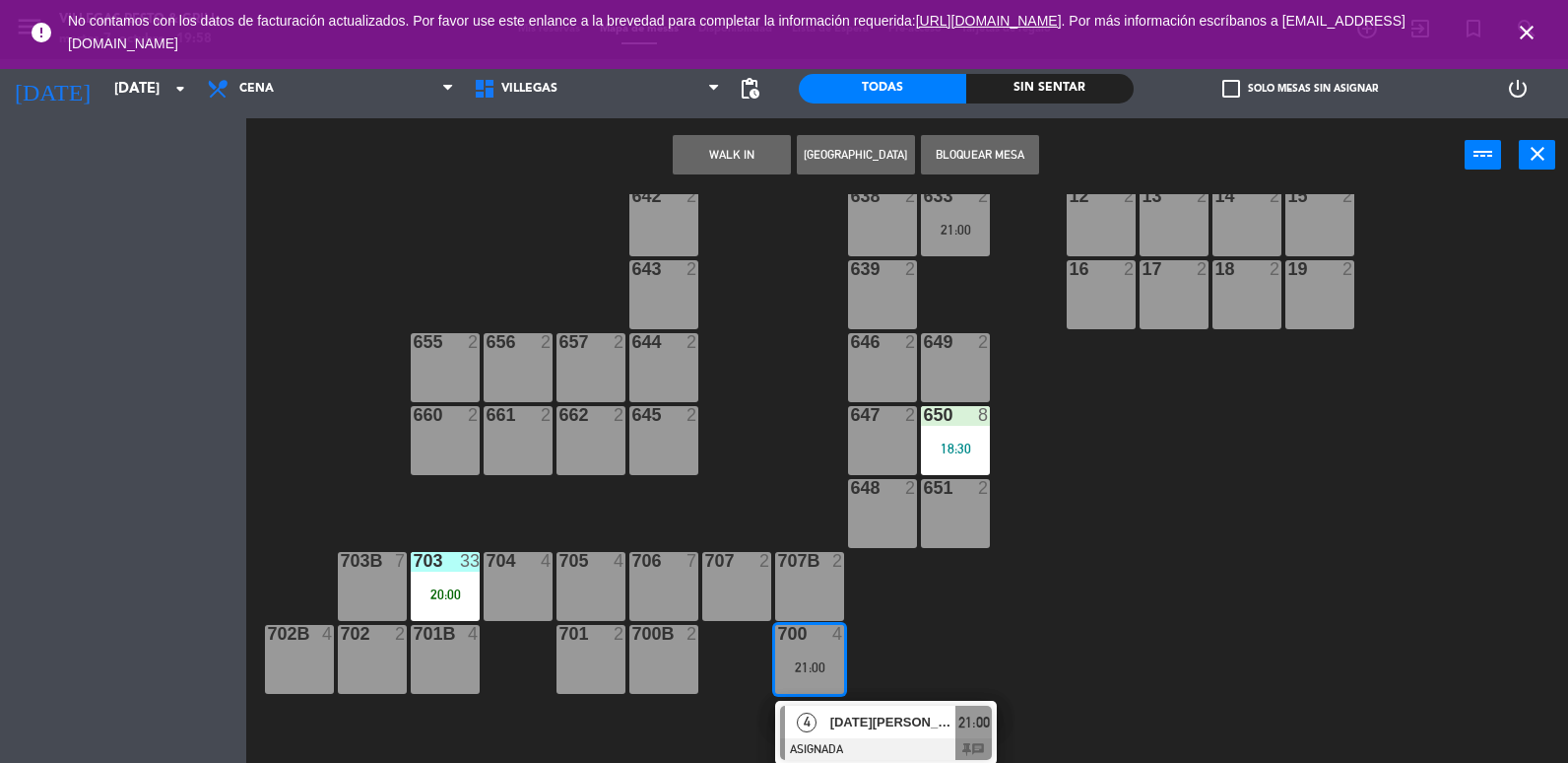
scroll to position [628, 0]
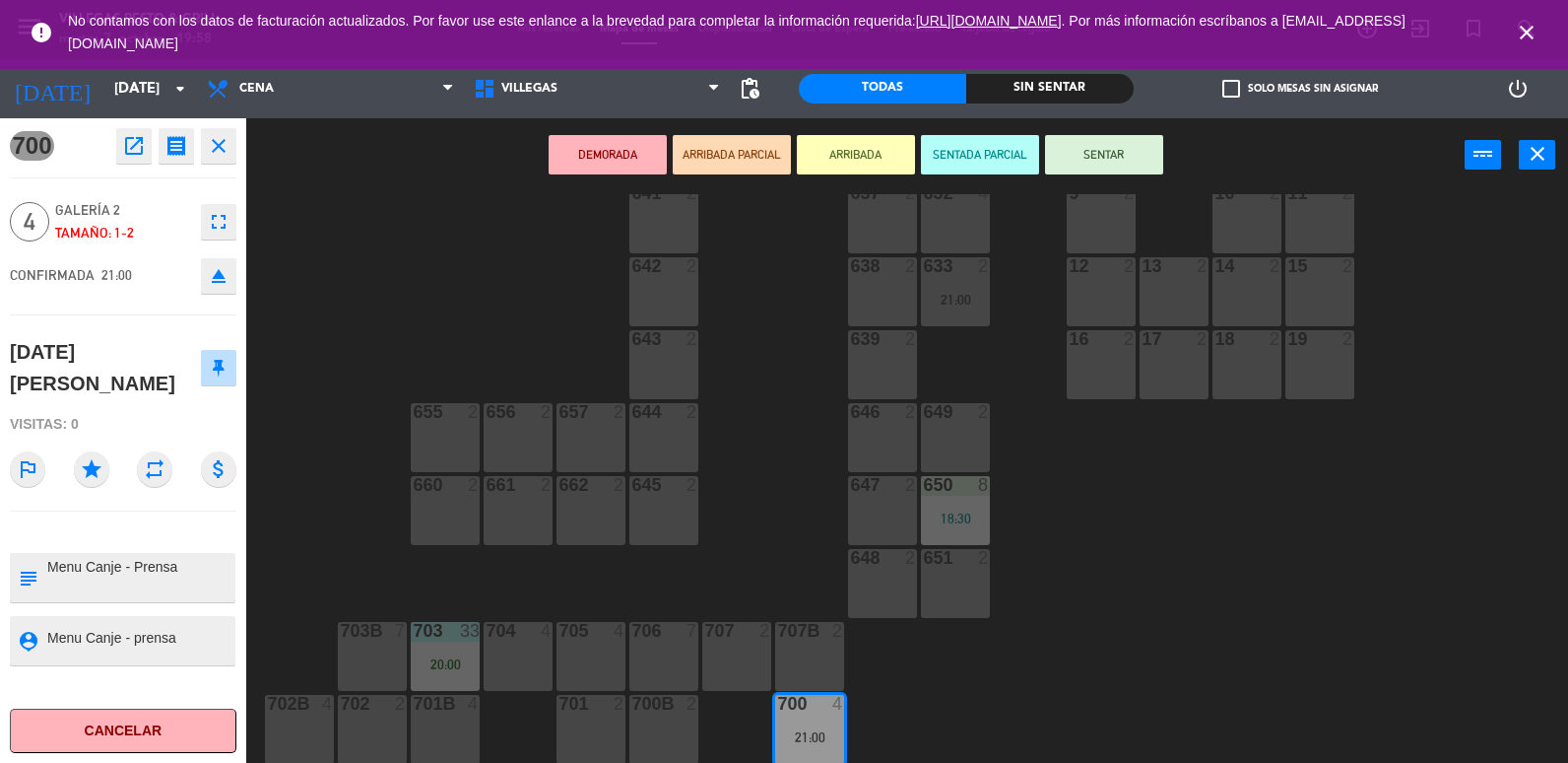
click at [184, 556] on textarea at bounding box center [139, 577] width 188 height 42
click at [297, 524] on div "602 7 603 2 604 7 20:30 608 2 607 4 605 2 606 2 610 2 609 4 621 2 623 2 614 2 6…" at bounding box center [915, 479] width 1306 height 570
